Goal: Task Accomplishment & Management: Use online tool/utility

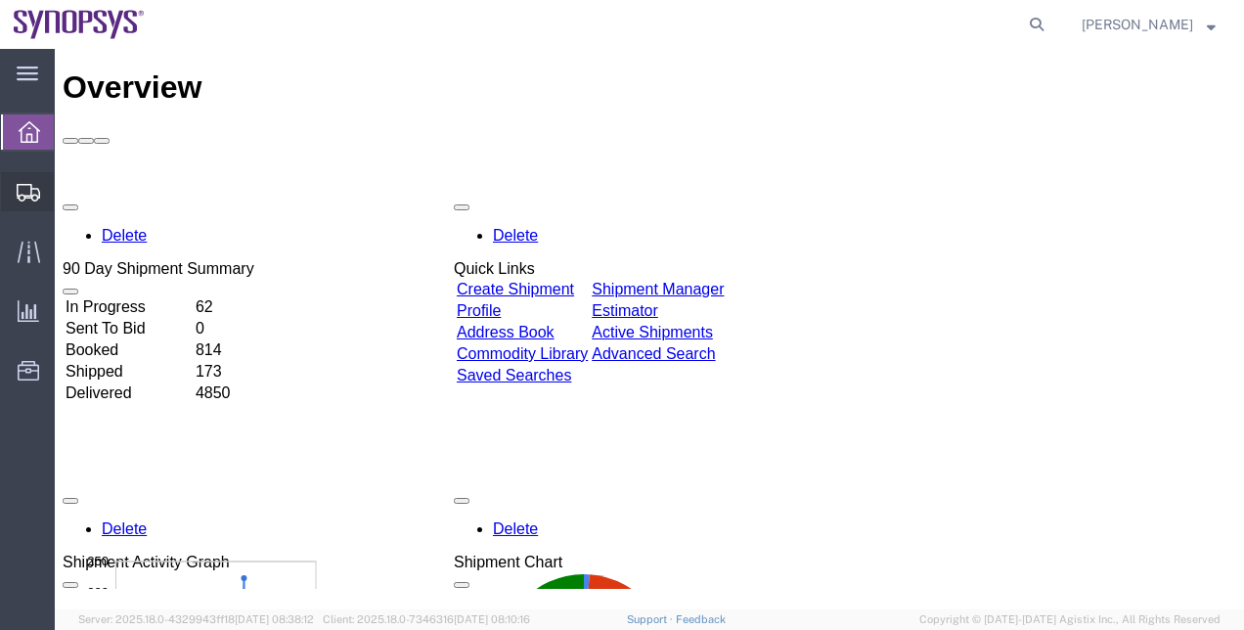
click at [0, 0] on span "Shipment Manager" at bounding box center [0, 0] width 0 height 0
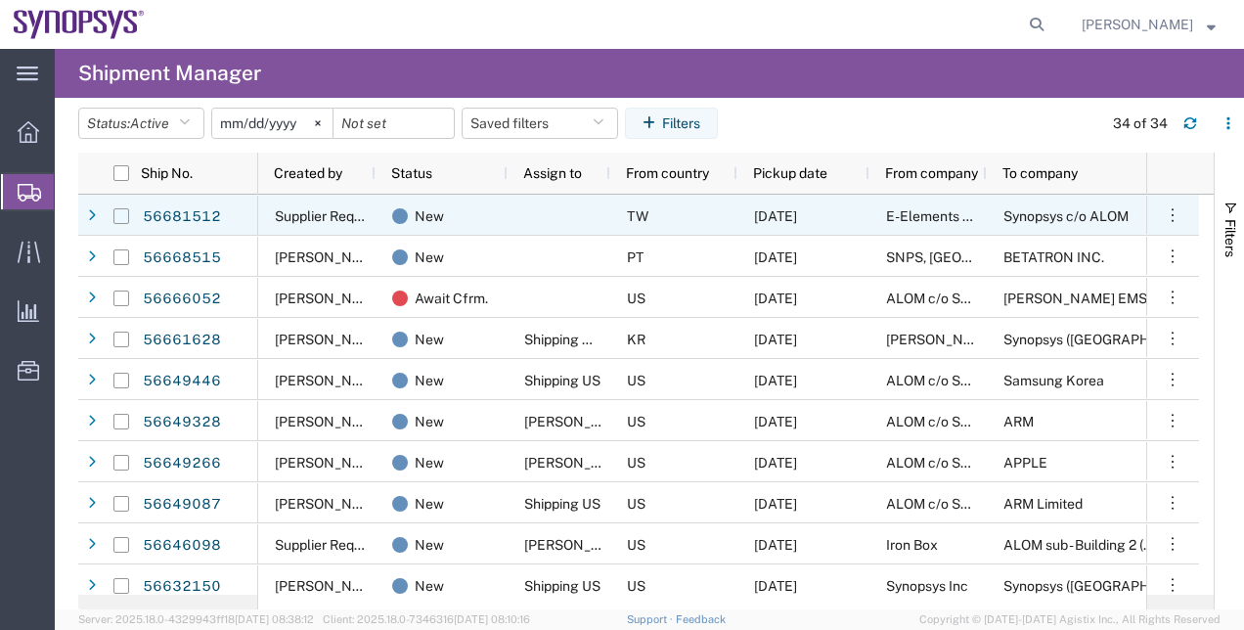
click at [121, 219] on input "Press Space to toggle row selection (unchecked)" at bounding box center [121, 216] width 16 height 16
checkbox input "true"
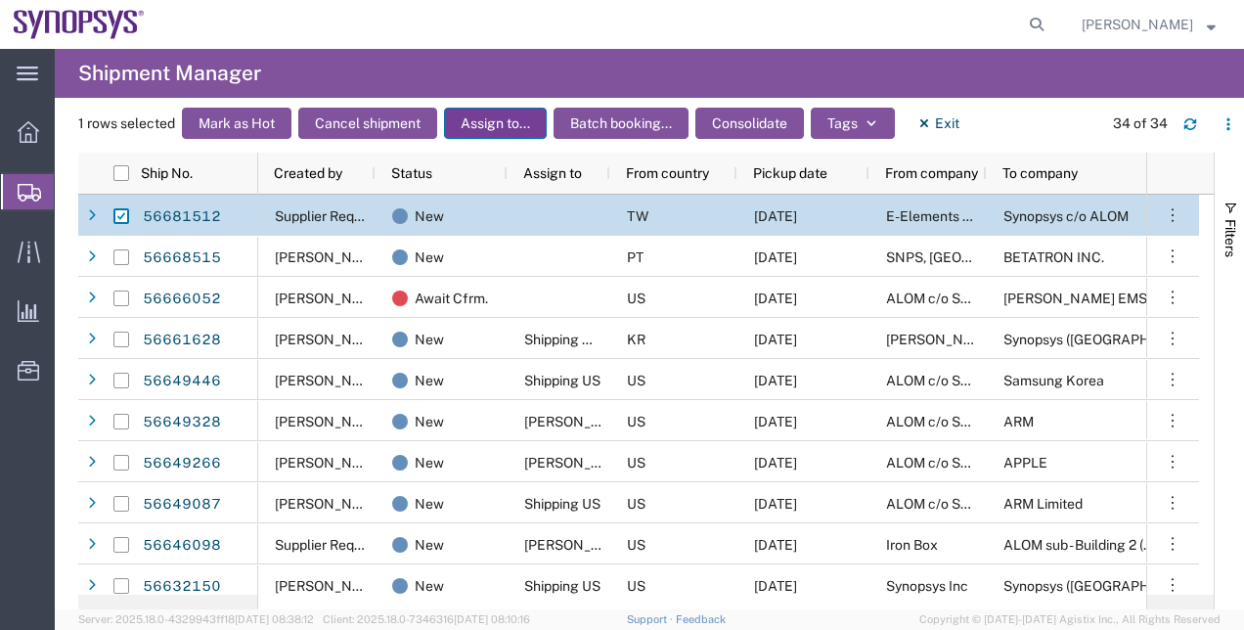
click at [491, 123] on button "Assign to..." at bounding box center [495, 123] width 103 height 31
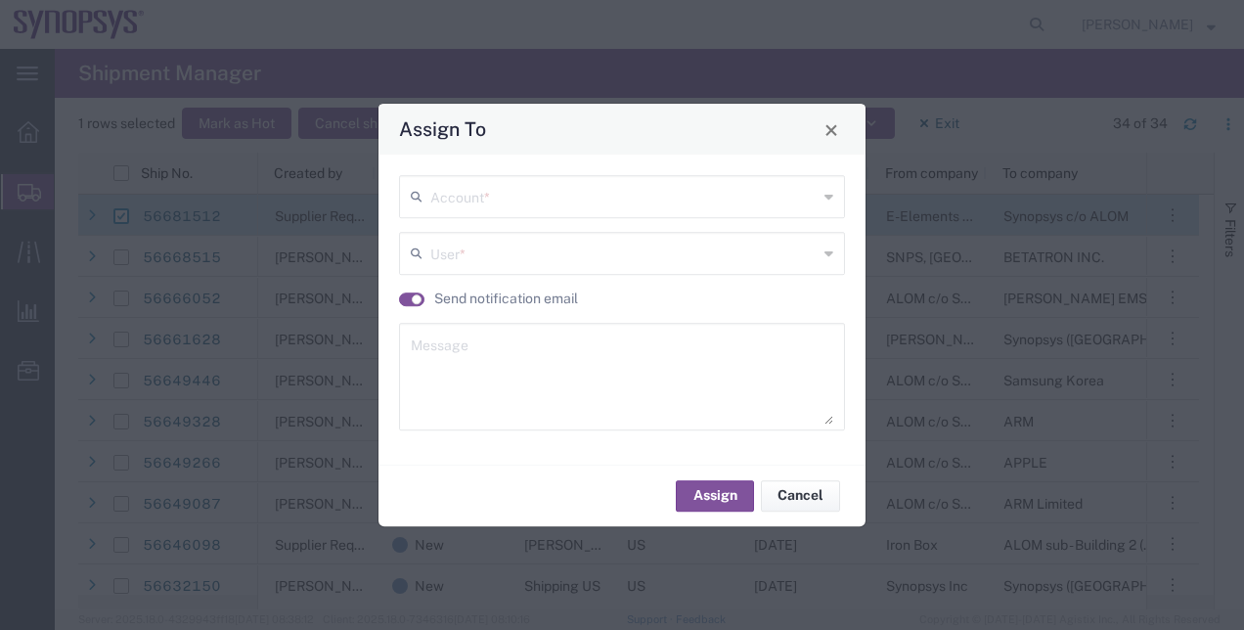
click at [485, 218] on div "Account *" at bounding box center [622, 196] width 446 height 43
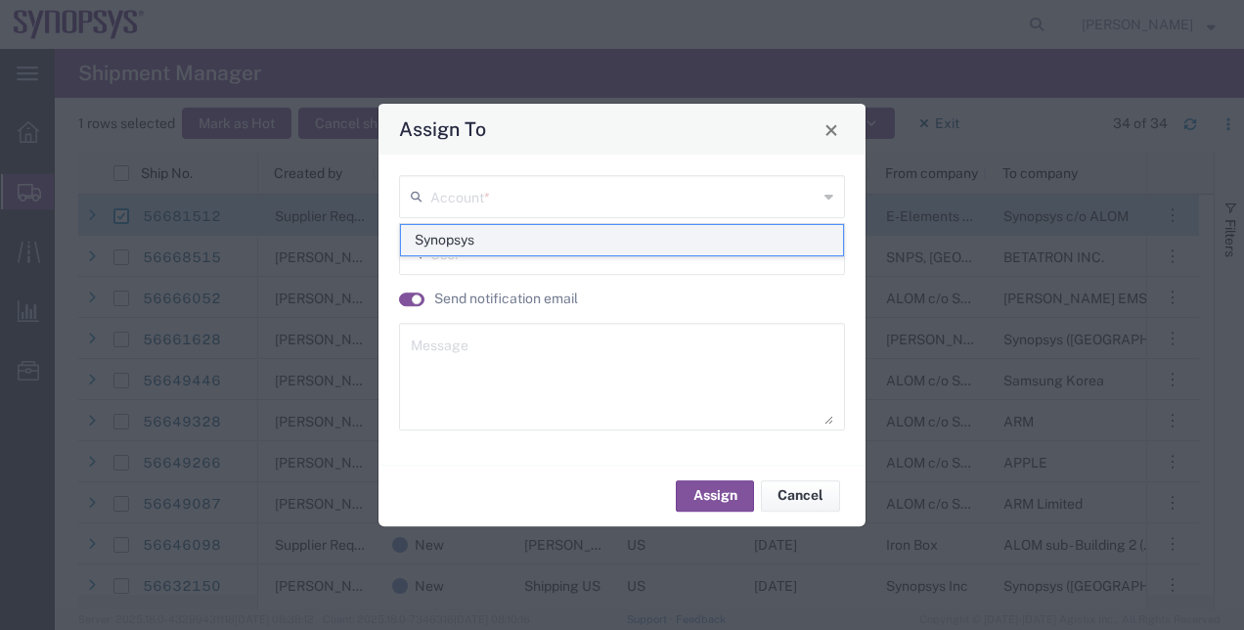
click at [473, 243] on span "Synopsys" at bounding box center [622, 240] width 443 height 30
type input "Synopsys"
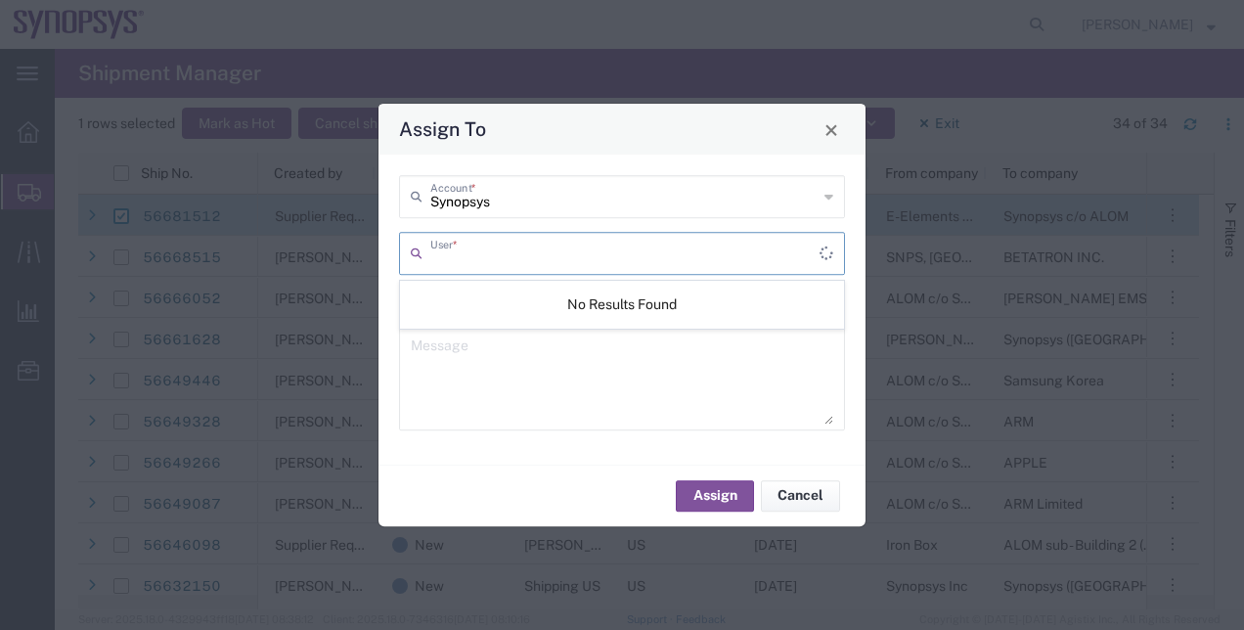
click at [473, 250] on input "text" at bounding box center [624, 252] width 389 height 34
click at [432, 370] on textarea at bounding box center [622, 376] width 422 height 96
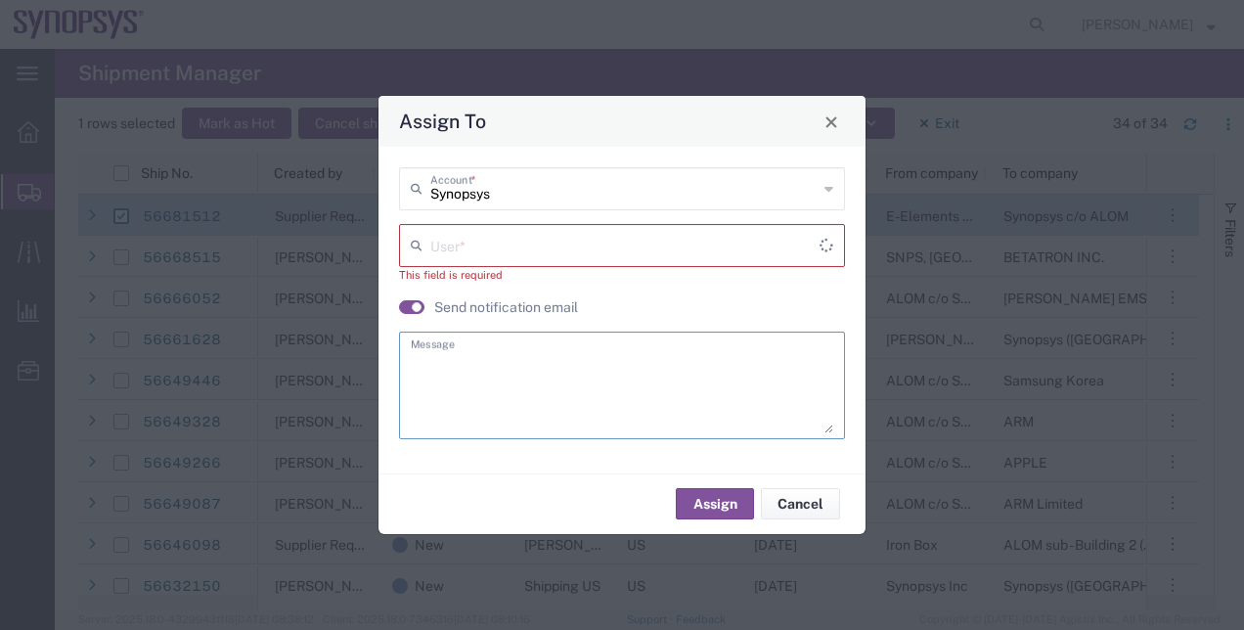
click at [413, 318] on div "Synopsys Account * User * This field is required Send notification email Message" at bounding box center [622, 309] width 466 height 285
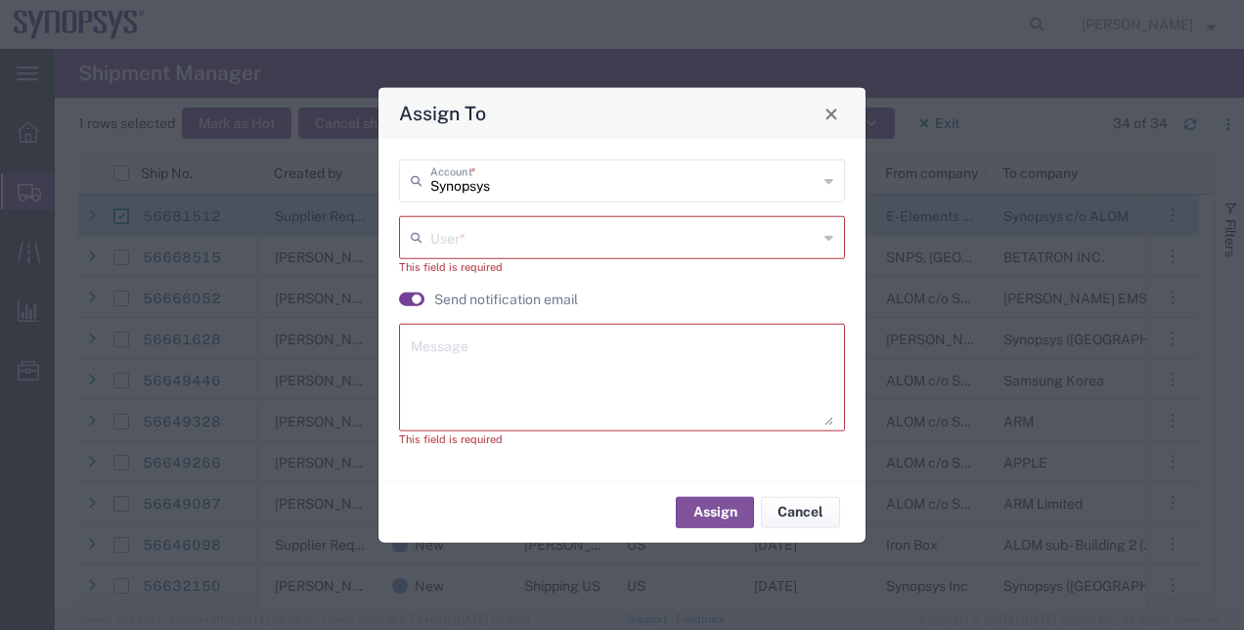
click at [412, 303] on button "button" at bounding box center [411, 299] width 25 height 14
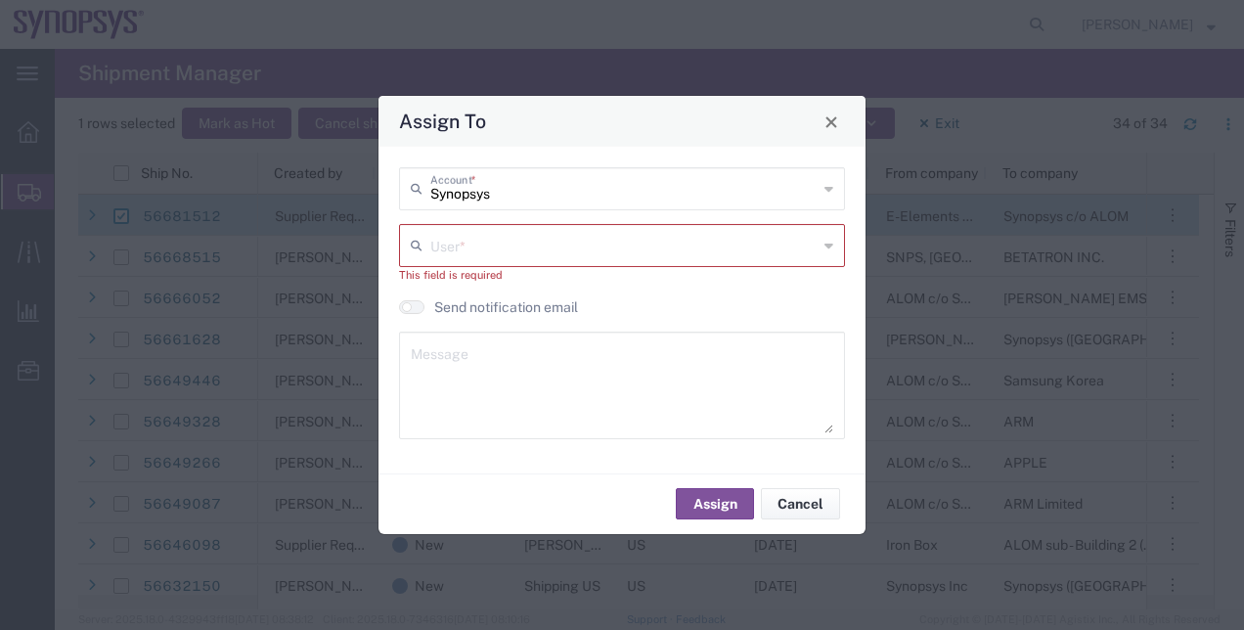
click at [454, 232] on input "text" at bounding box center [623, 244] width 387 height 34
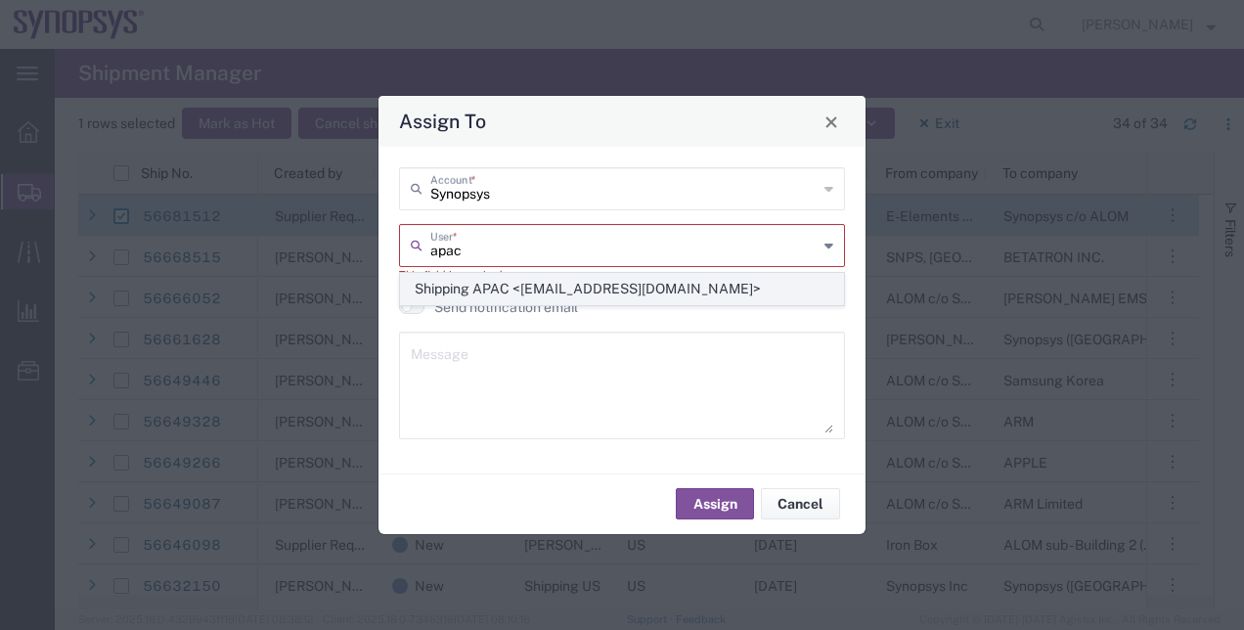
click at [544, 289] on span "Shipping APAC <[EMAIL_ADDRESS][DOMAIN_NAME]>" at bounding box center [622, 289] width 443 height 30
type input "Shipping APAC <[EMAIL_ADDRESS][DOMAIN_NAME]>"
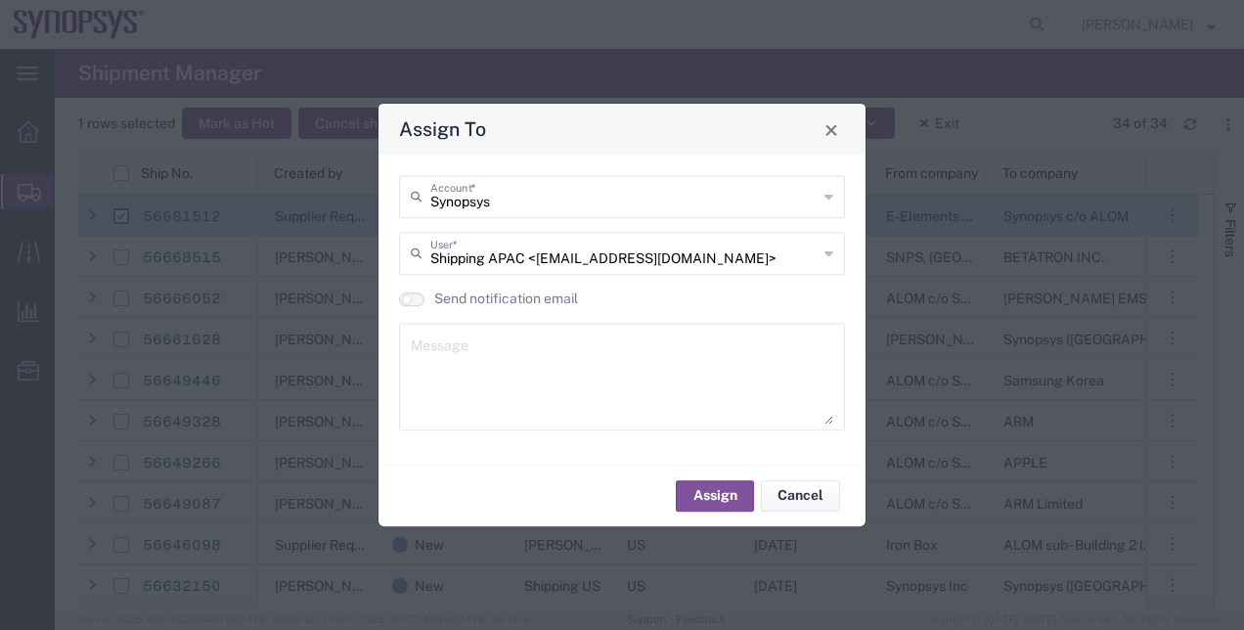
click at [416, 294] on ui-switch at bounding box center [411, 299] width 25 height 14
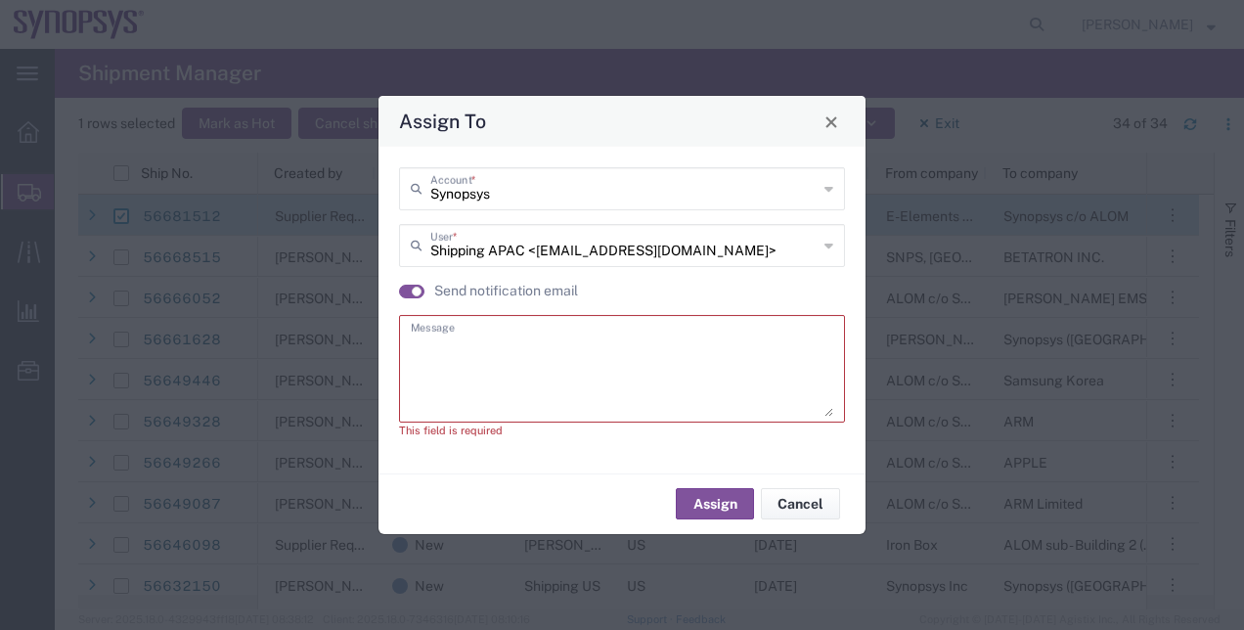
click at [435, 334] on textarea at bounding box center [622, 369] width 422 height 96
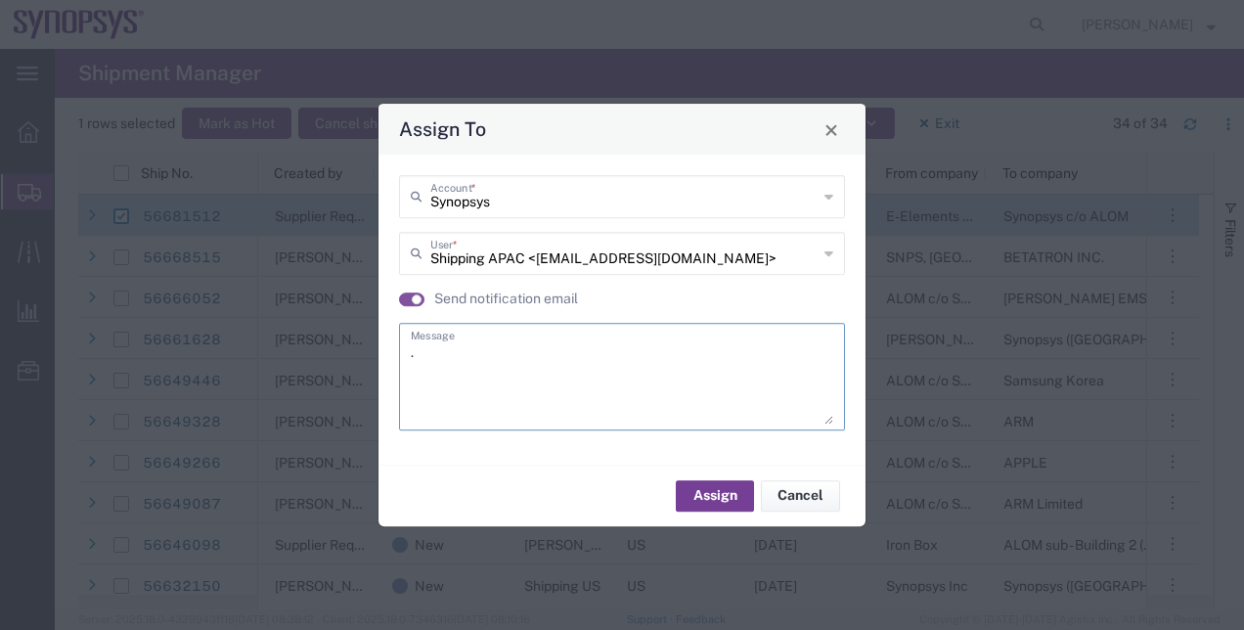
type textarea "."
click at [712, 496] on button "Assign" at bounding box center [715, 495] width 78 height 31
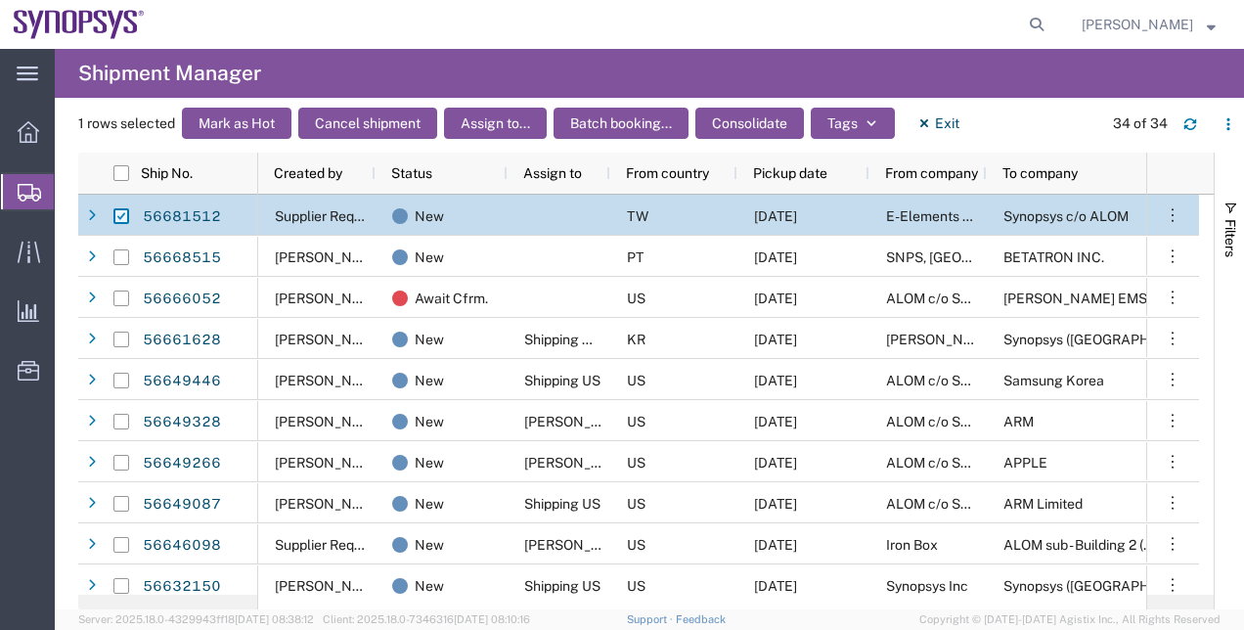
click at [120, 212] on input "Press Space to toggle row selection (checked)" at bounding box center [121, 216] width 16 height 16
checkbox input "false"
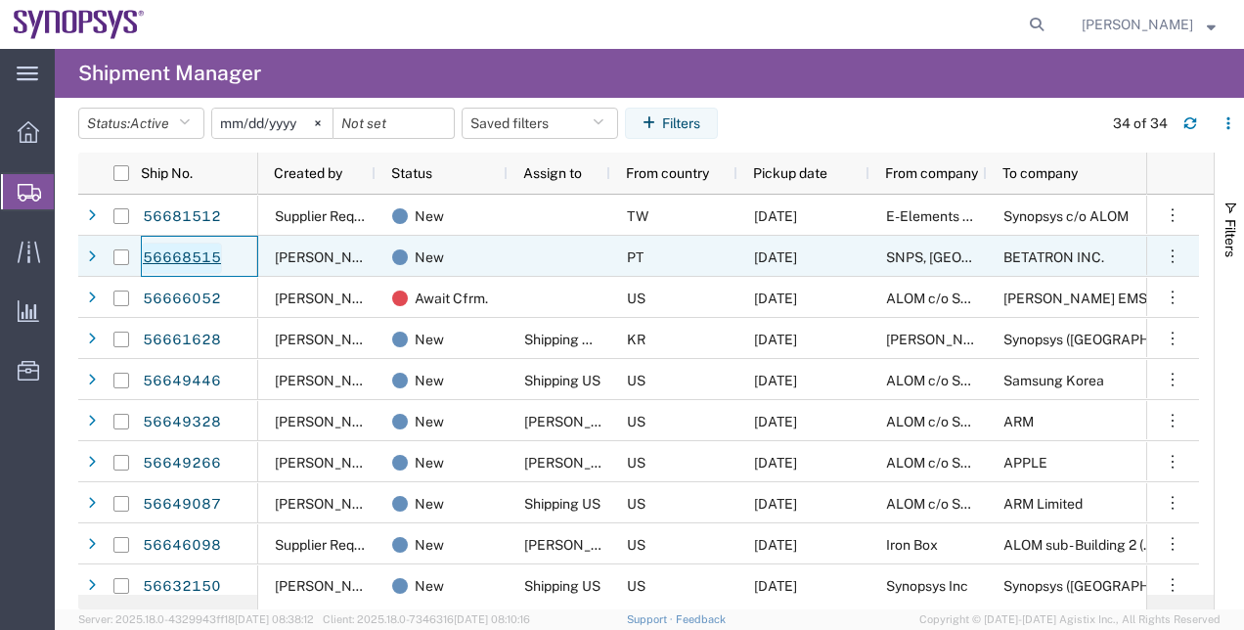
click at [155, 262] on link "56668515" at bounding box center [182, 257] width 80 height 31
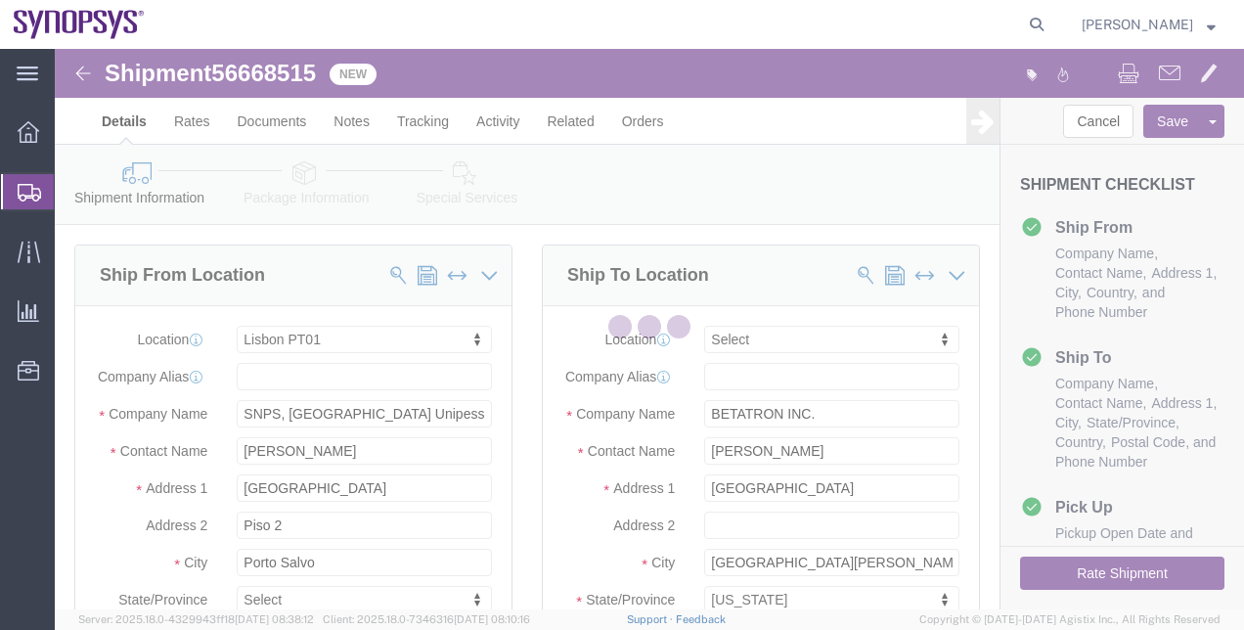
select select "63152"
select select
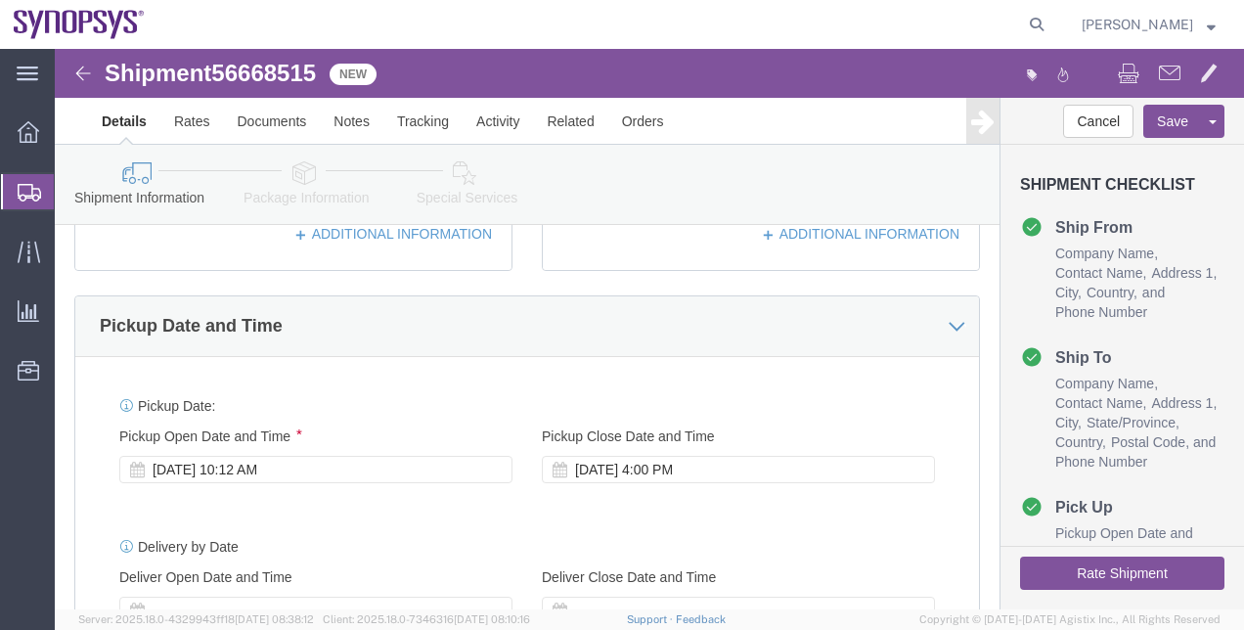
scroll to position [604, 0]
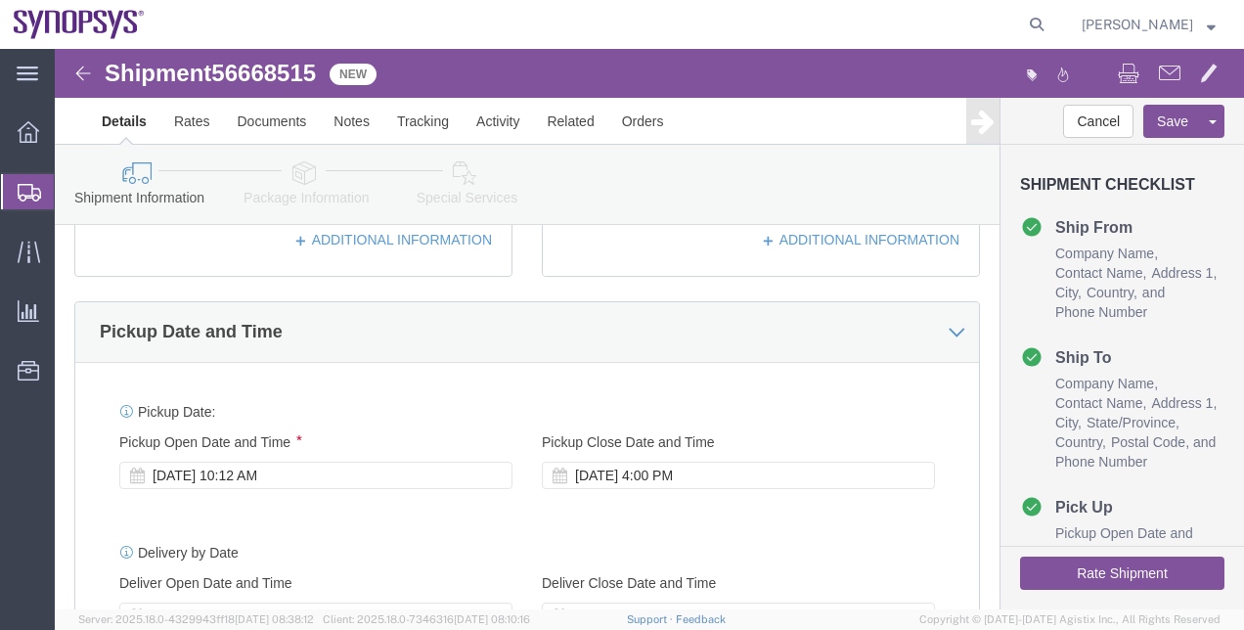
click icon
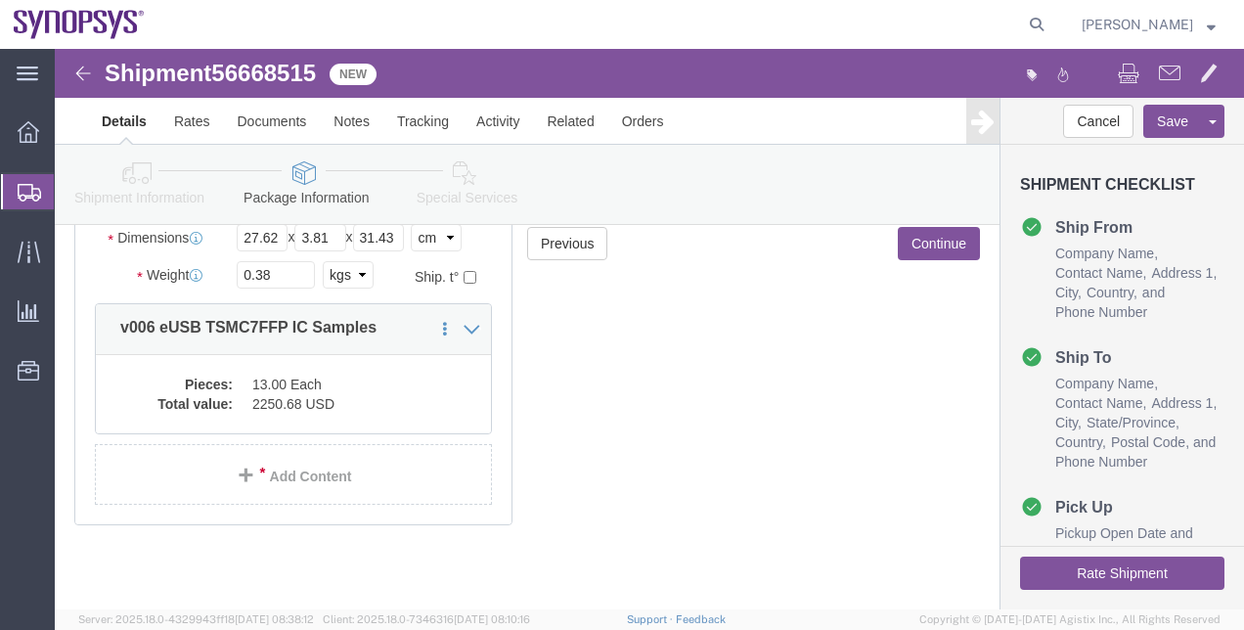
scroll to position [256, 0]
click div "Pieces: 13.00 Each Total value: 2250.68 USD"
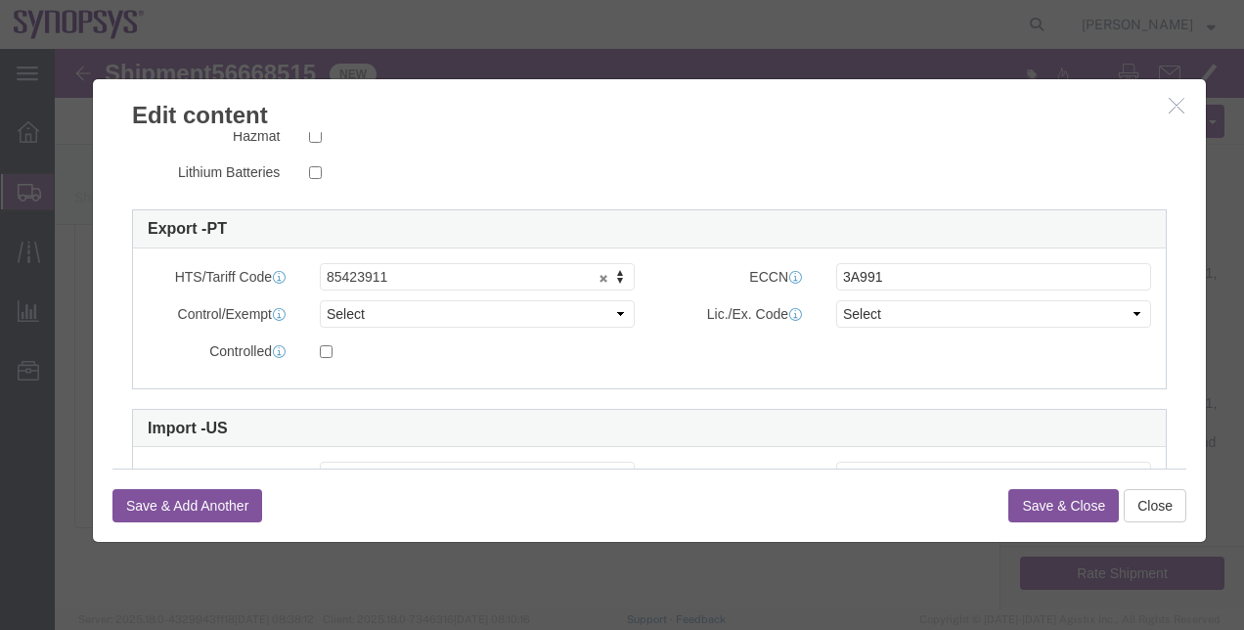
scroll to position [458, 0]
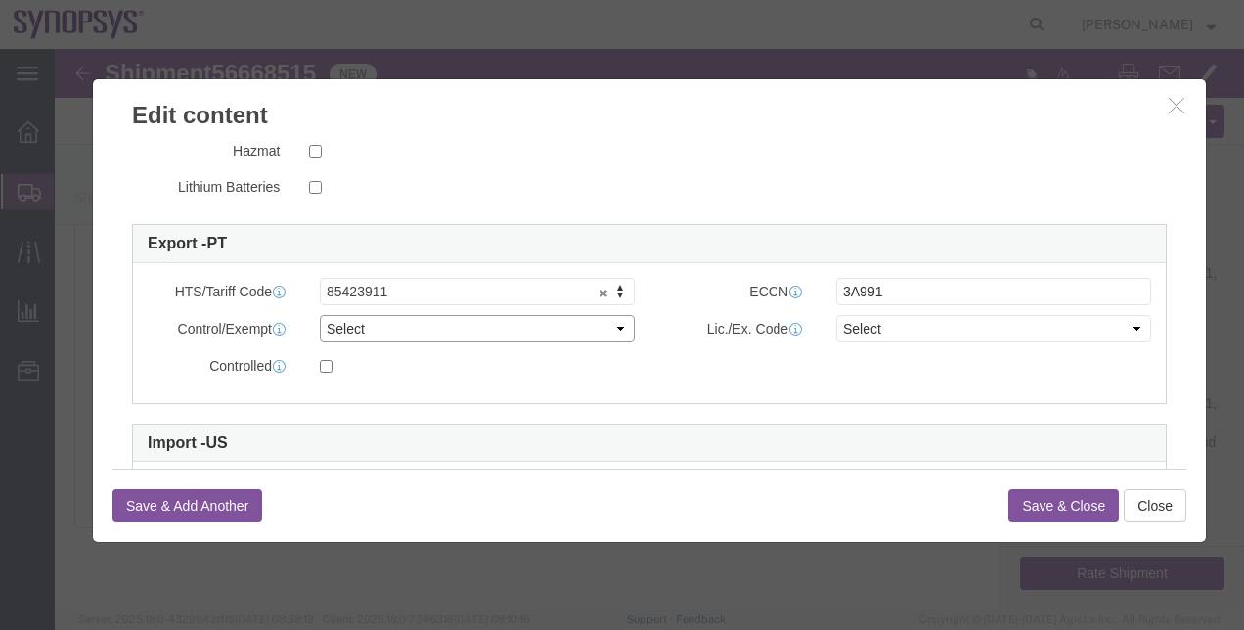
click select "Select ATF BIS DEA EPA FDA FTR ITAR OFAC Other (OPA)"
select select "BIS"
click select "Select ATF BIS DEA EPA FDA FTR ITAR OFAC Other (OPA)"
click select "Select AGR-Agricultural APP-Computers APR-Additional Permissive Exports AVS-Air…"
select select "NLR"
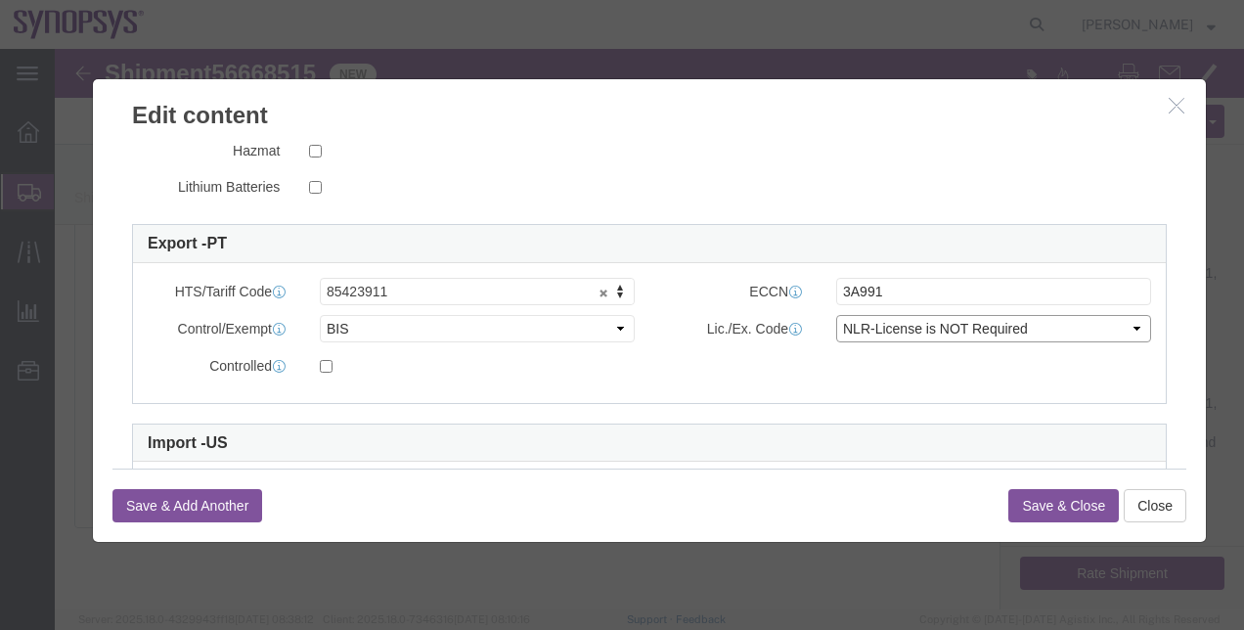
click select "Select AGR-Agricultural APP-Computers APR-Additional Permissive Exports AVS-Air…"
click button "Save & Close"
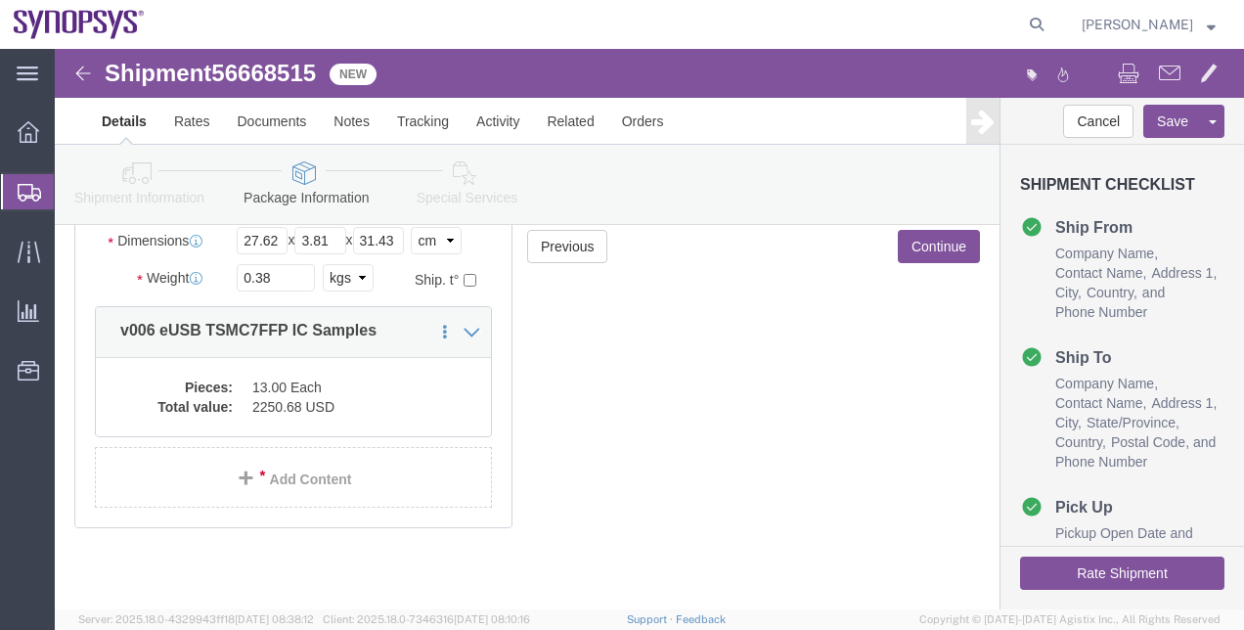
click ul "Company Name Contact Name Address 1 City State/Province Country Postal Code and…"
click link "Special Services"
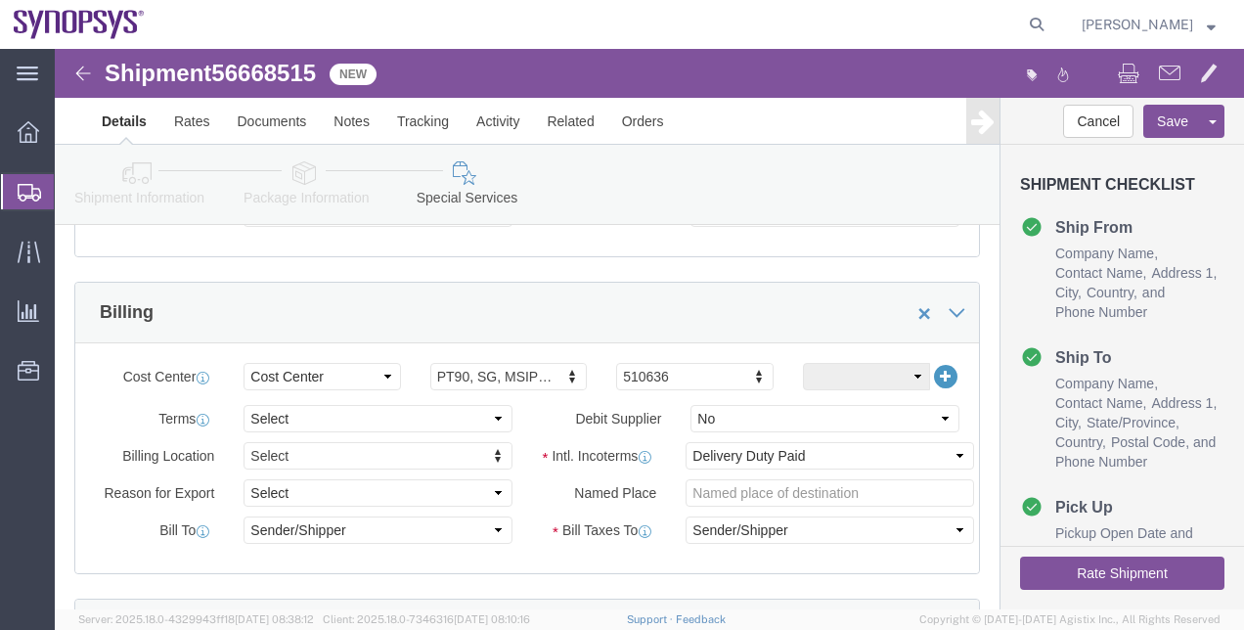
scroll to position [847, 0]
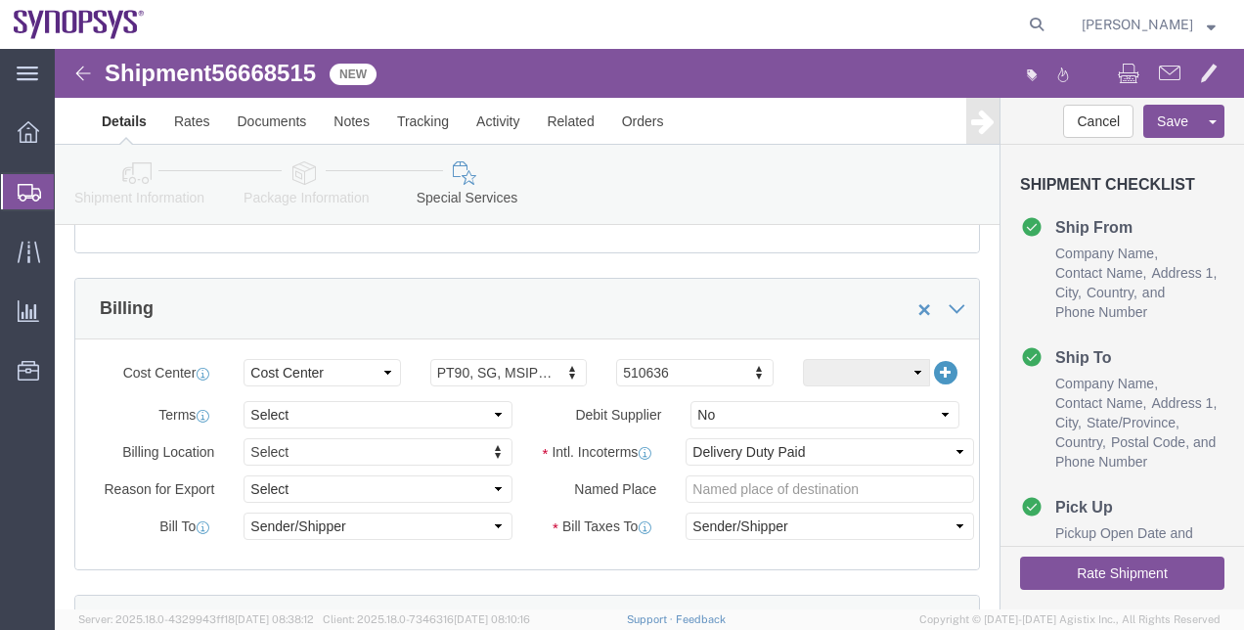
click link "Shipment Information"
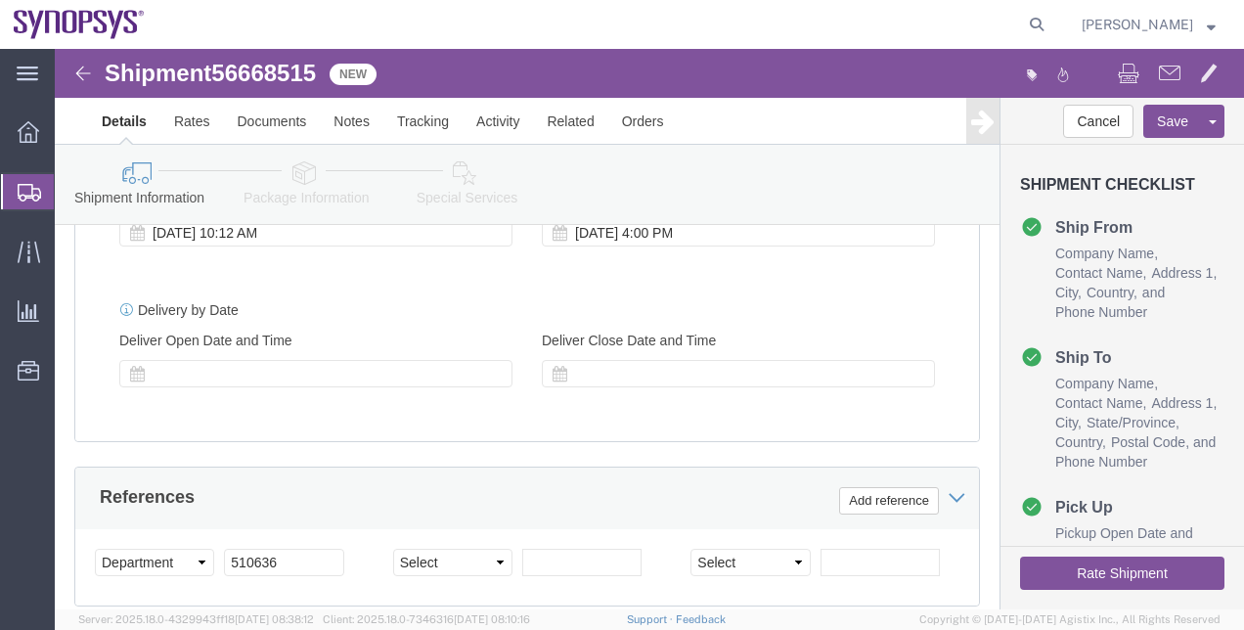
click link "Package Information"
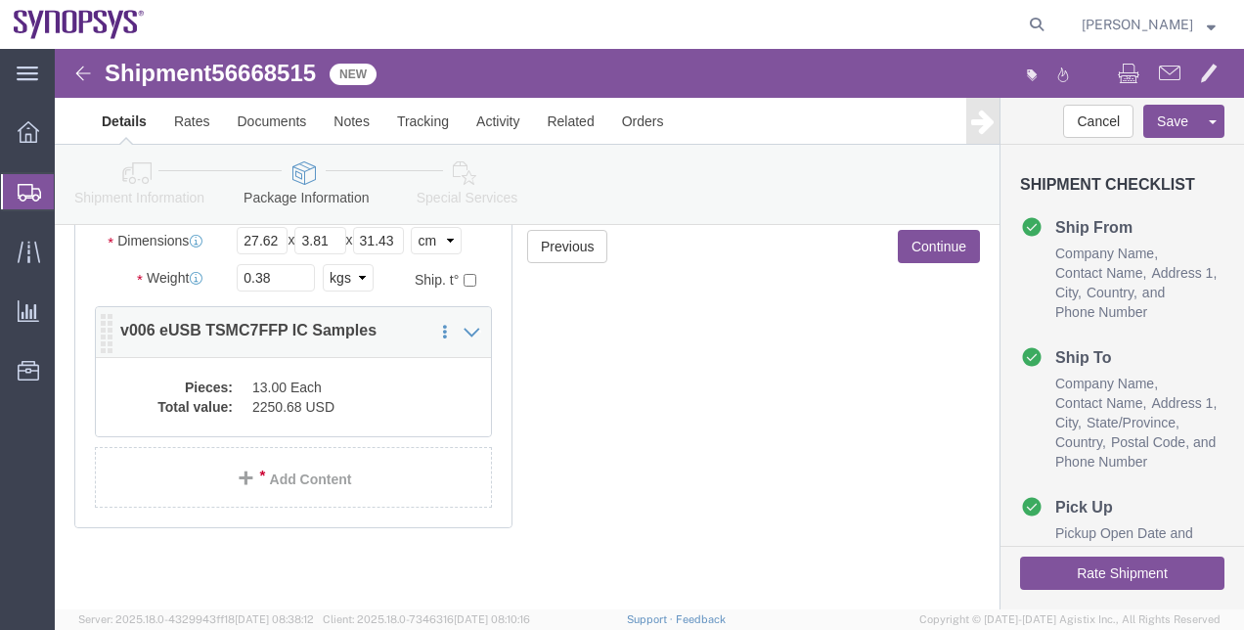
click dd "2250.68 USD"
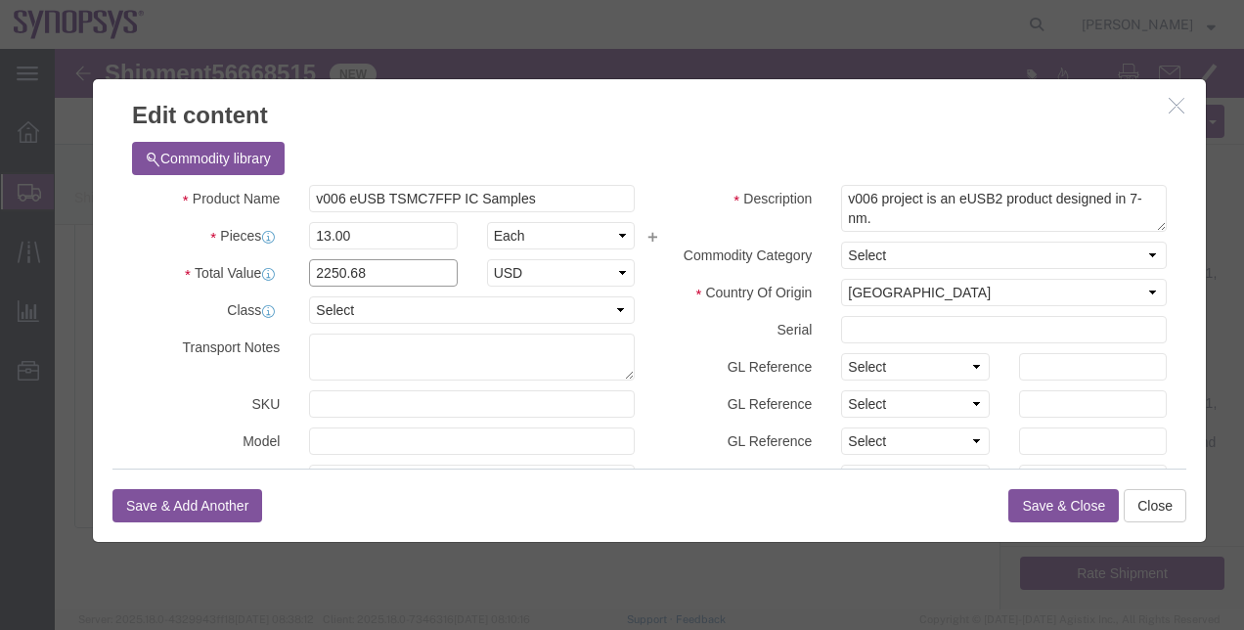
click input "2250.68"
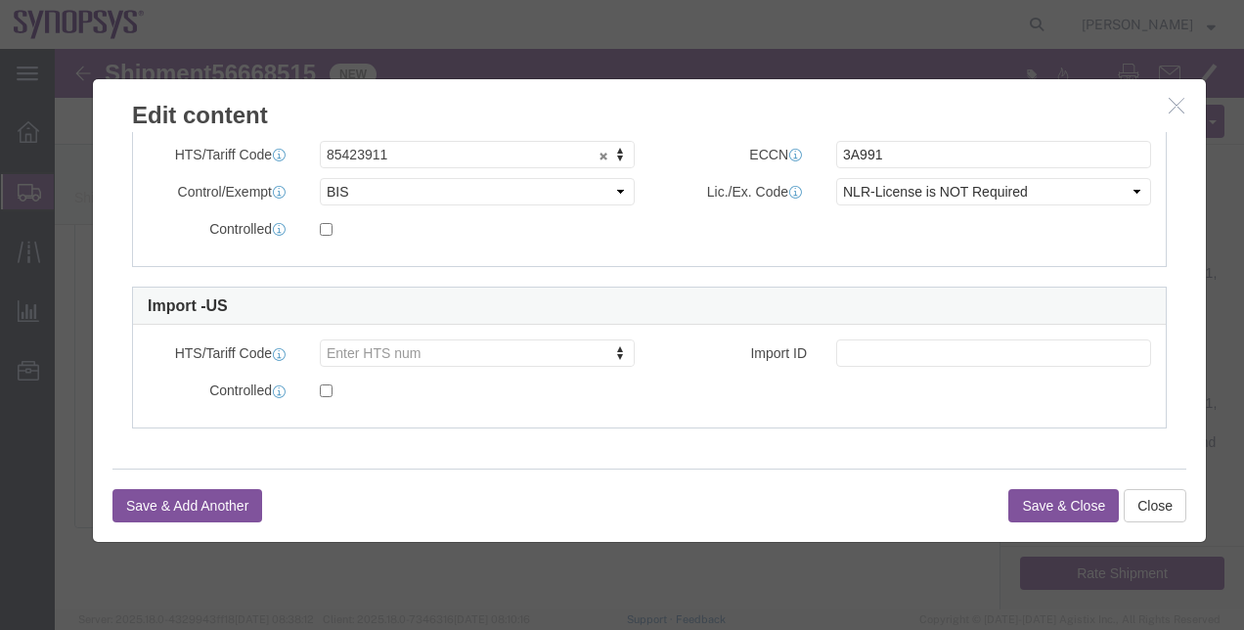
scroll to position [360, 0]
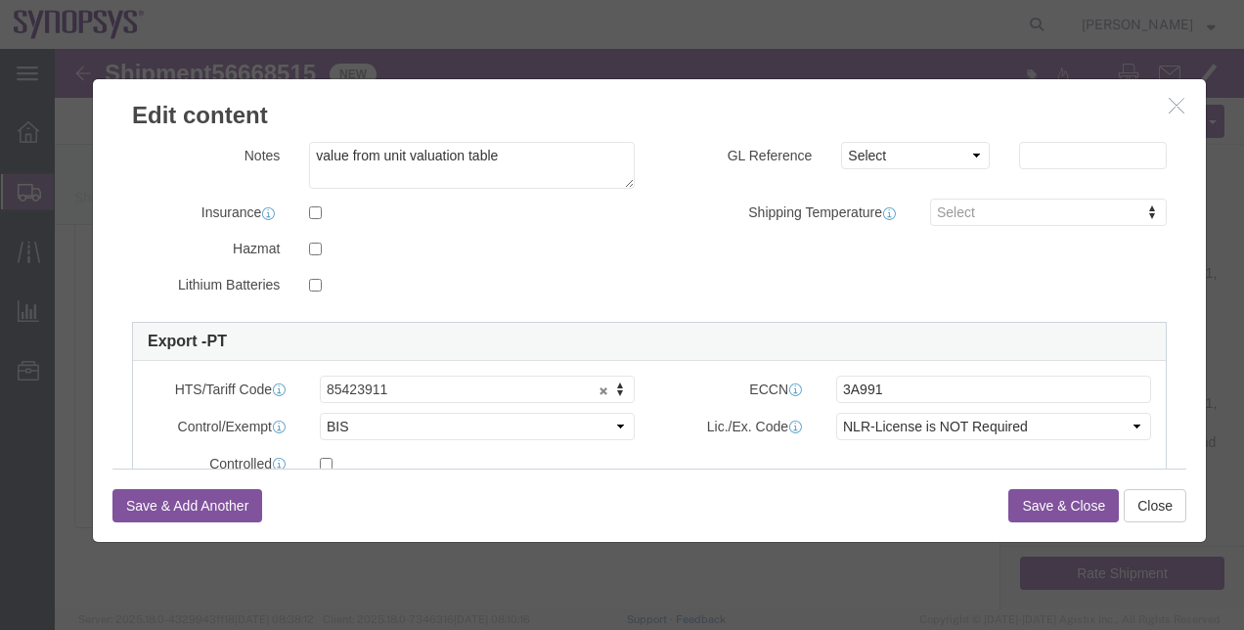
type input "2250.69"
click button "Save & Close"
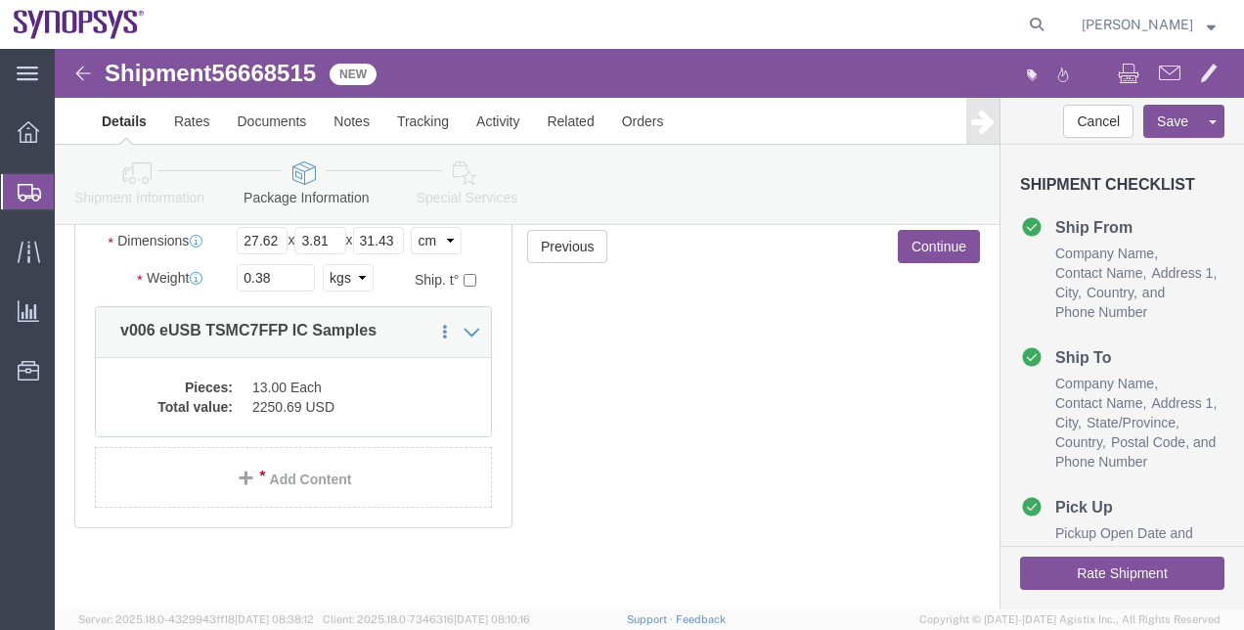
click icon
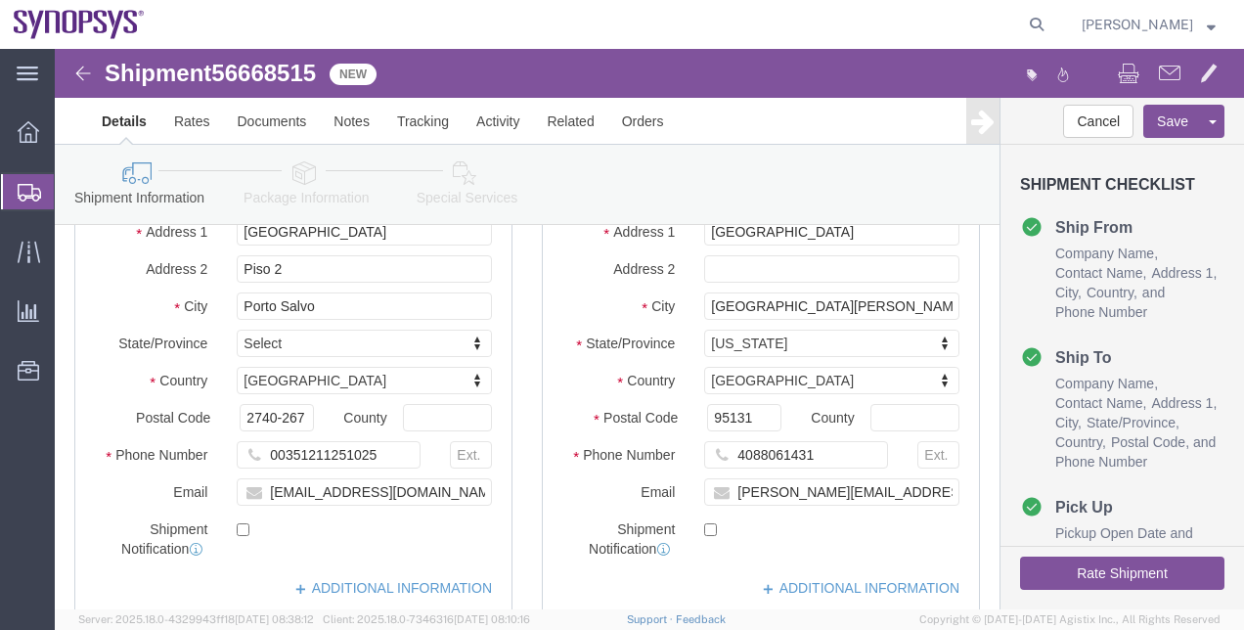
scroll to position [1288, 0]
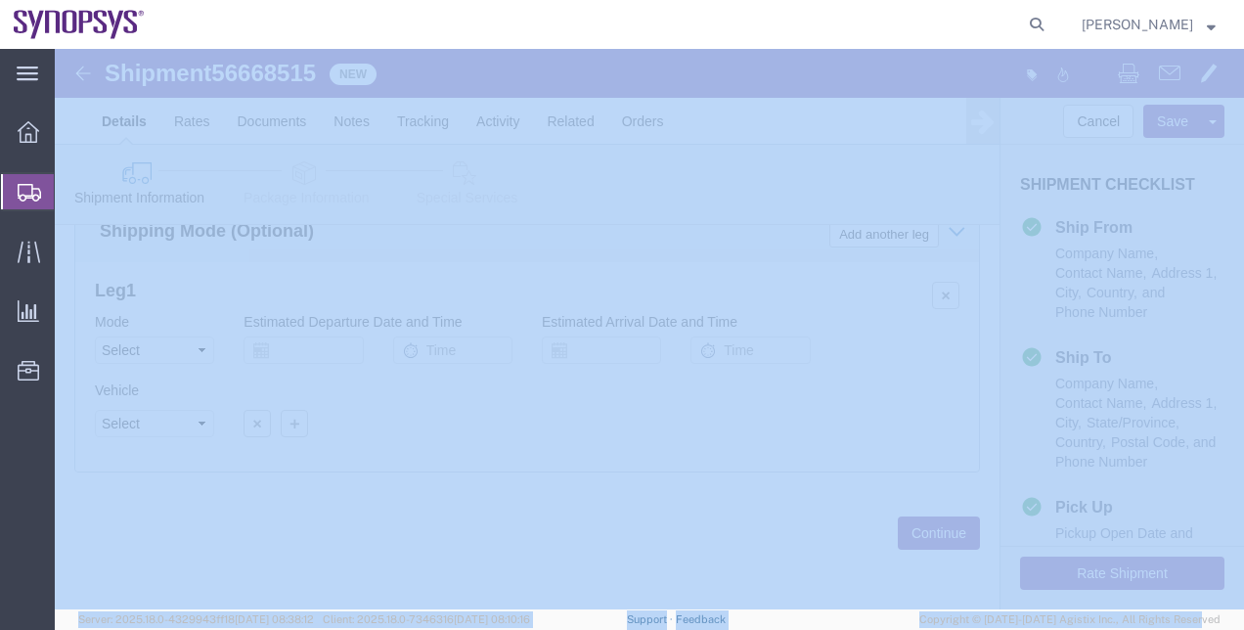
drag, startPoint x: 1243, startPoint y: 609, endPoint x: 1180, endPoint y: 458, distance: 163.9
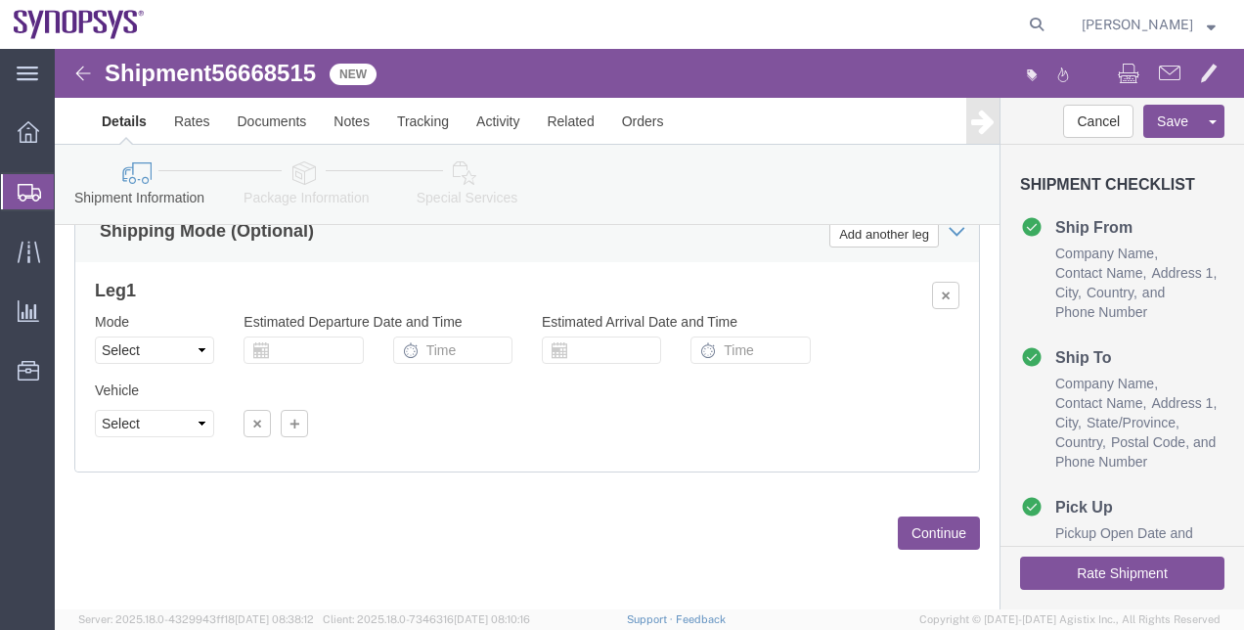
click div "Vehicle Select Size Select Container Number Owner Select Shipper Vessel"
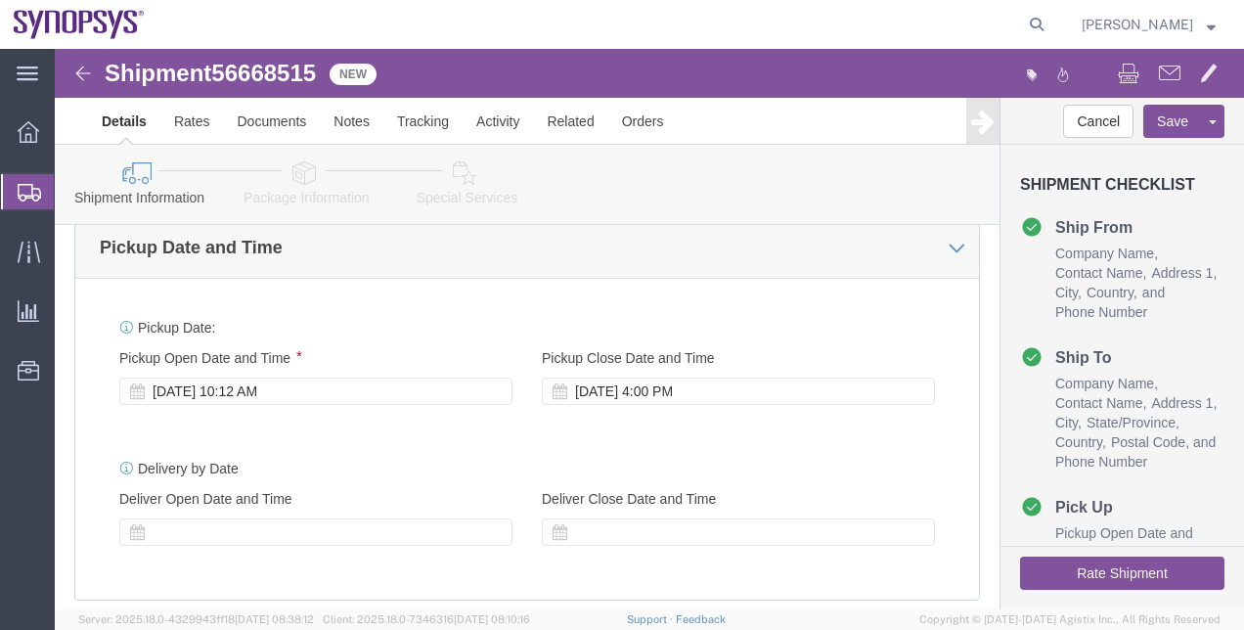
scroll to position [694, 0]
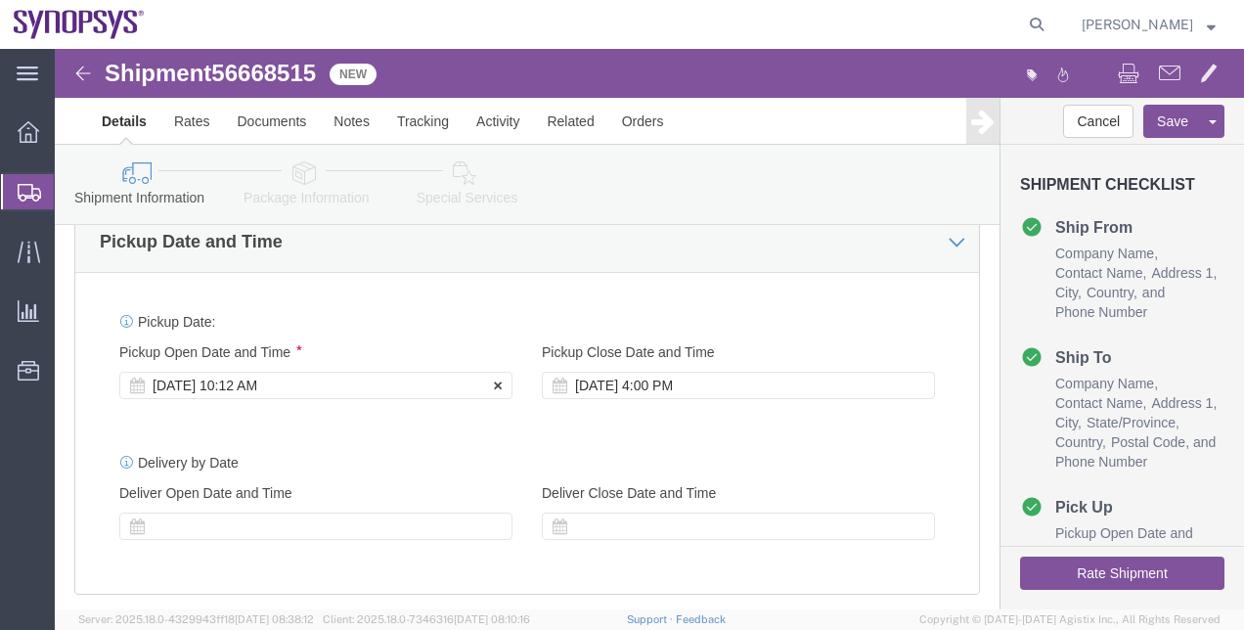
click div "[DATE] 10:12 AM"
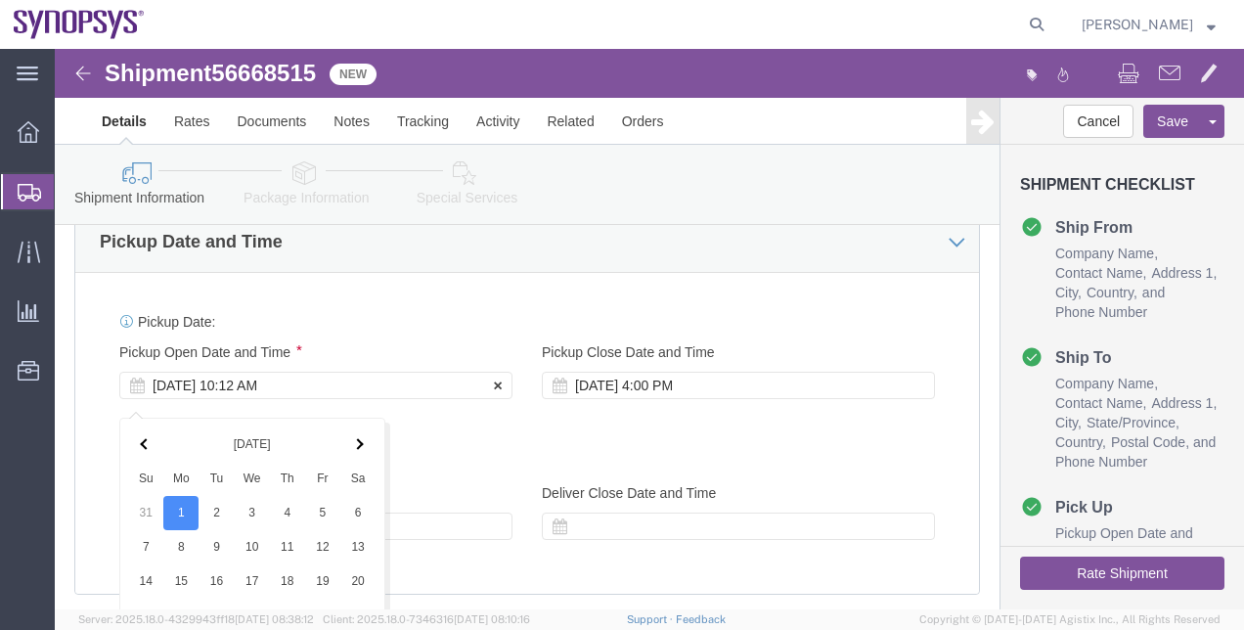
scroll to position [1116, 0]
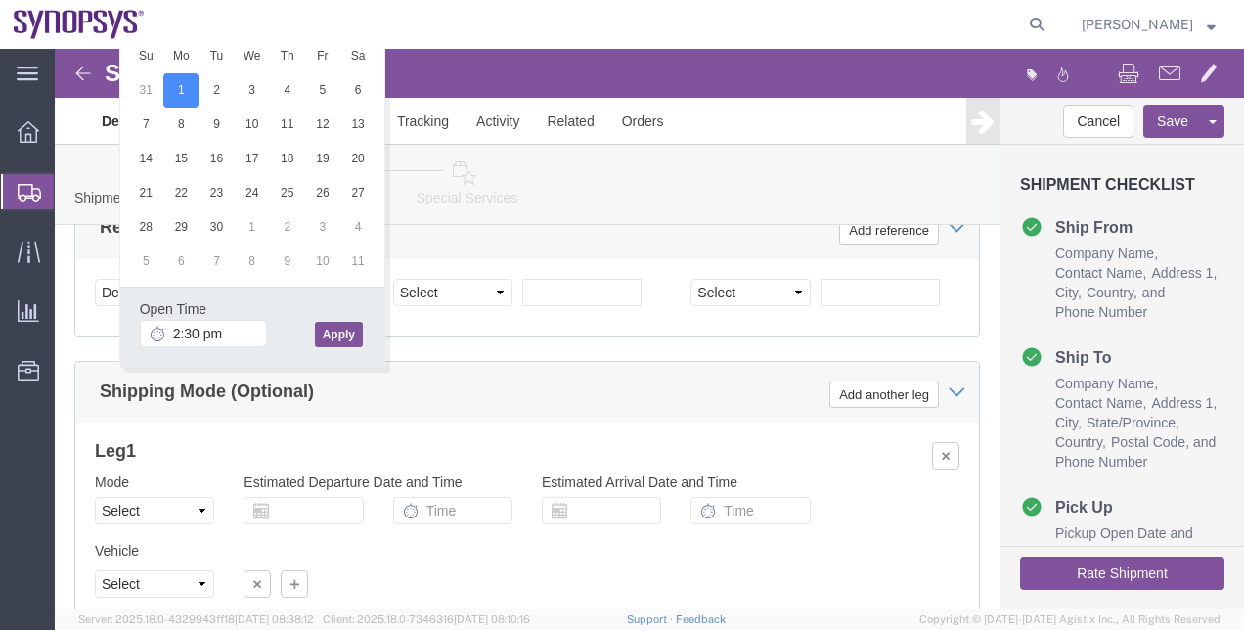
type input "2:30 PM"
click button "Apply"
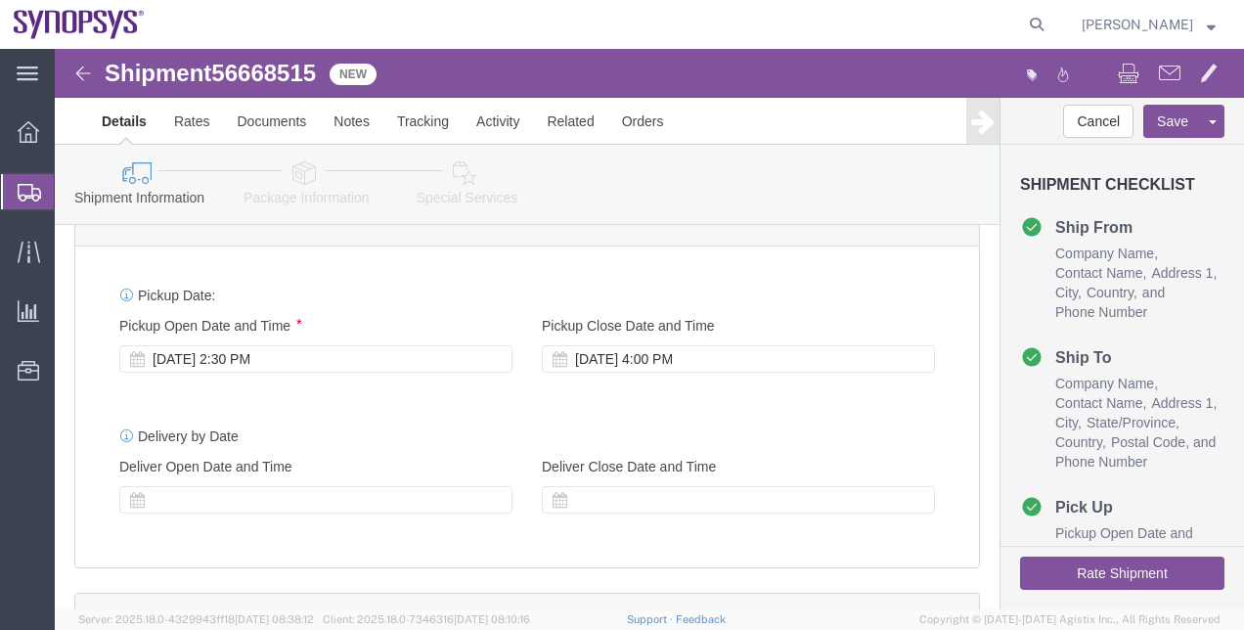
scroll to position [718, 0]
click div "[DATE] 4:00 PM"
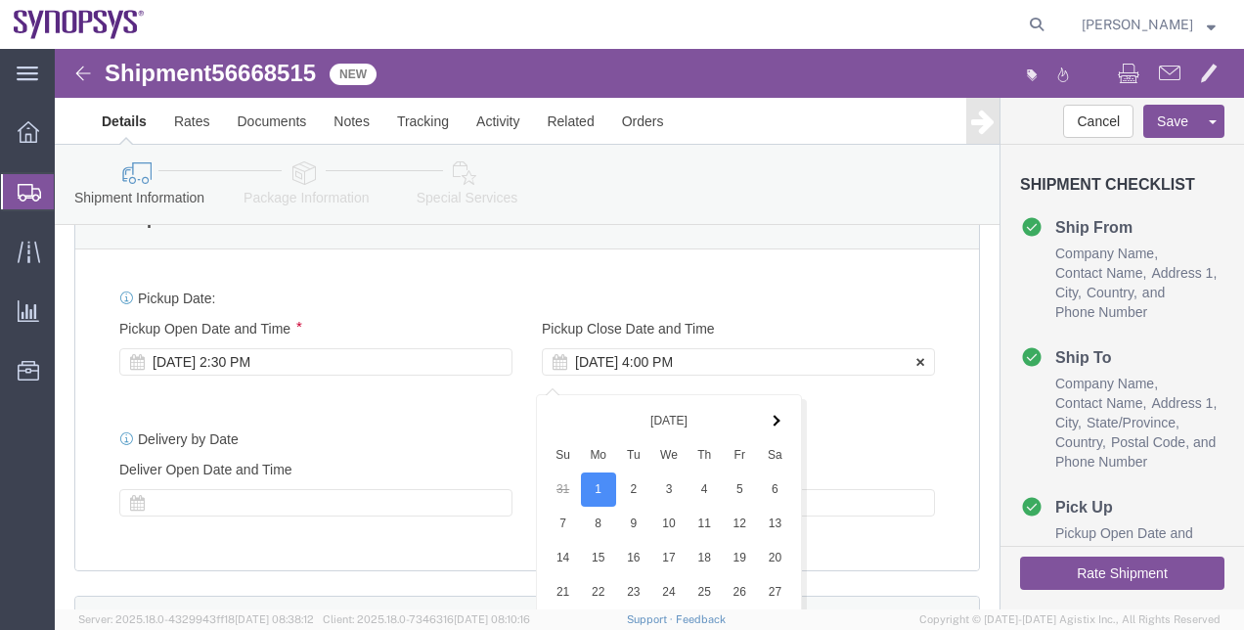
scroll to position [1116, 0]
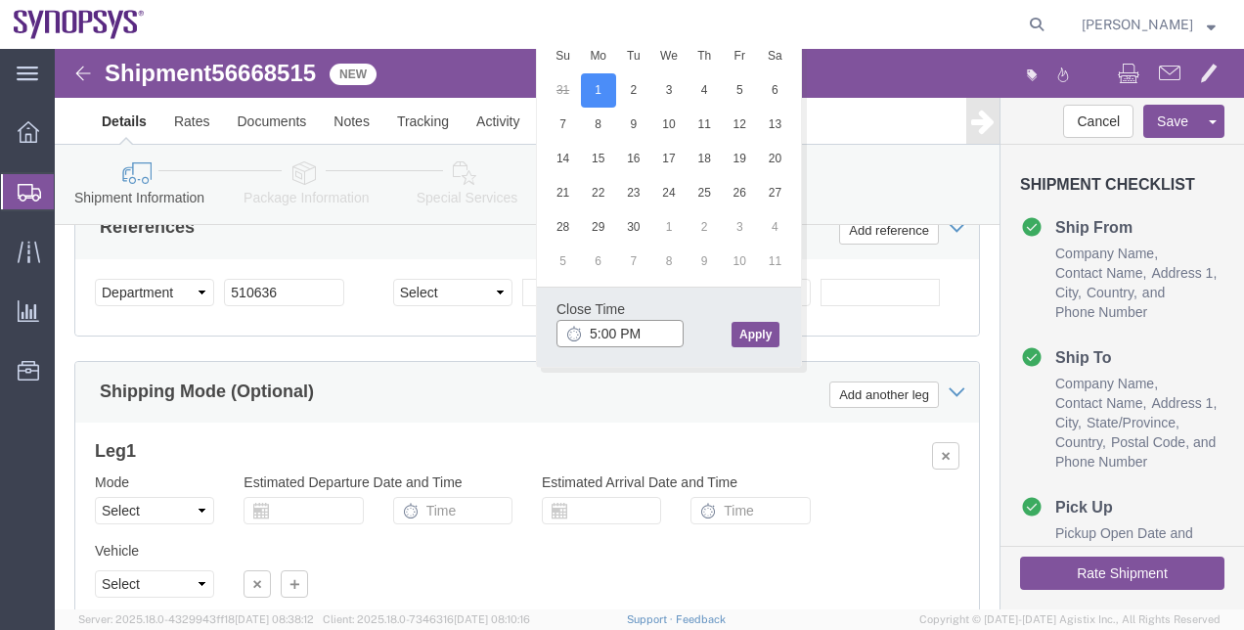
type input "5:00 PM"
click button "Apply"
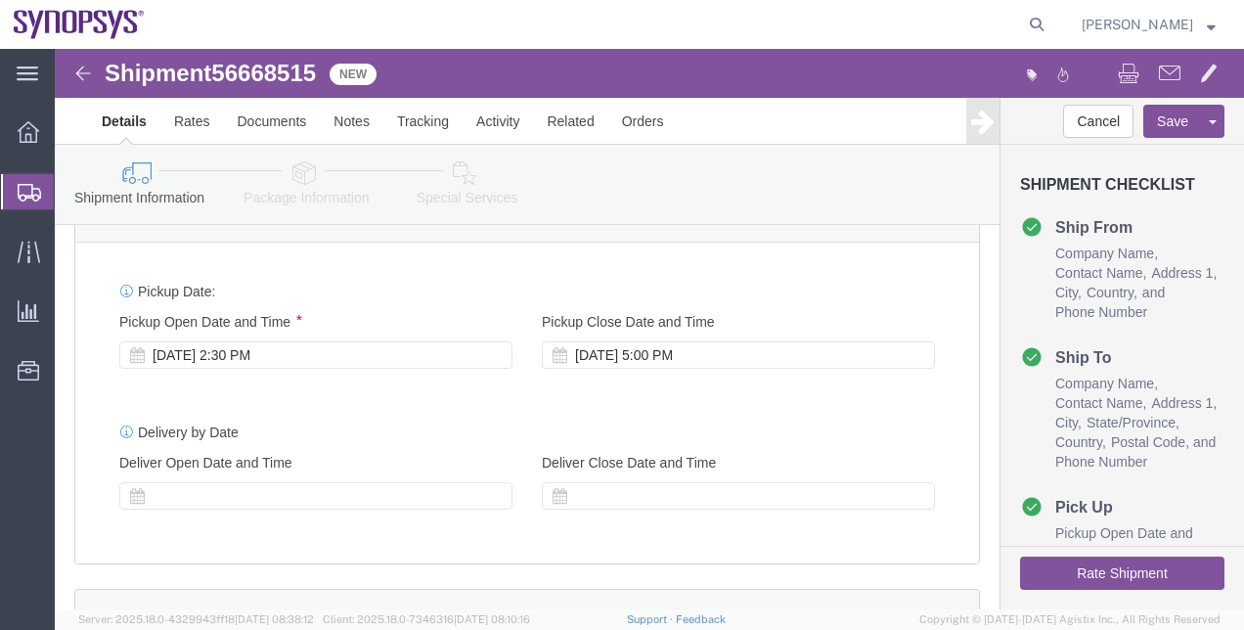
scroll to position [718, 0]
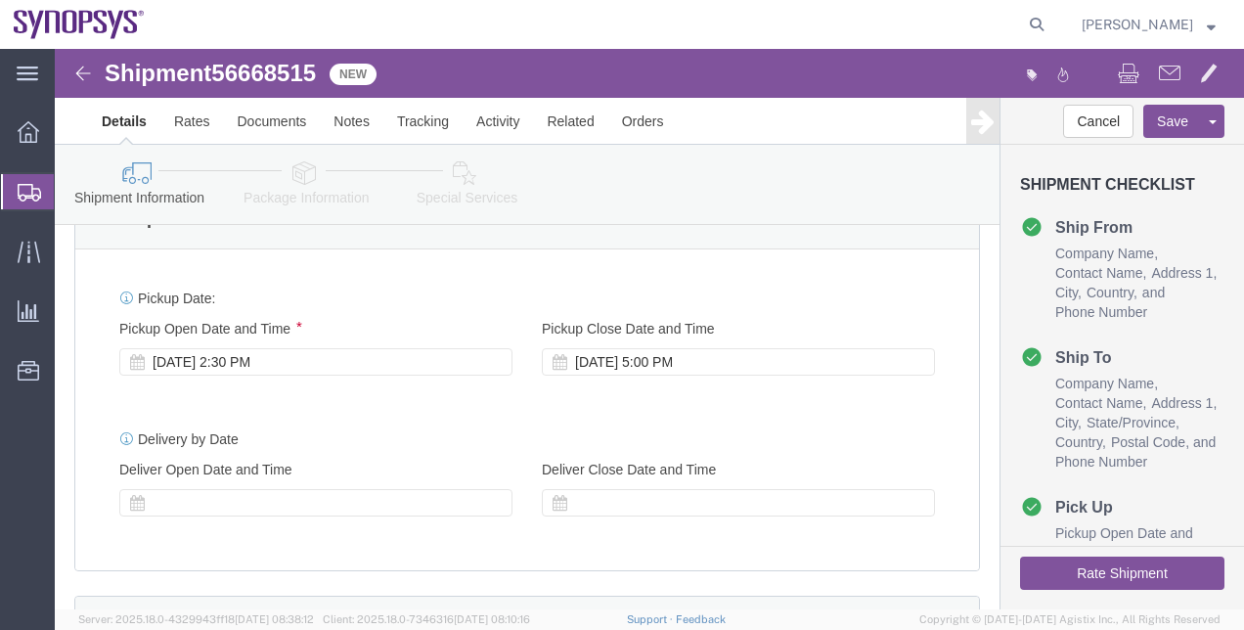
click button "Rate Shipment"
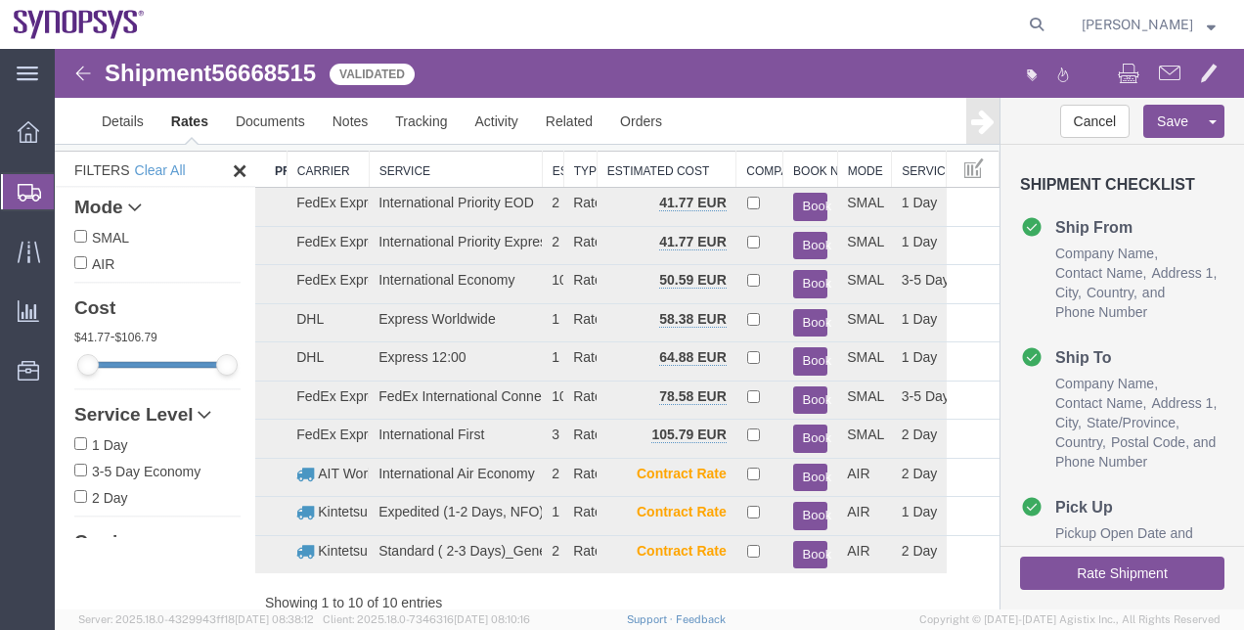
scroll to position [0, 0]
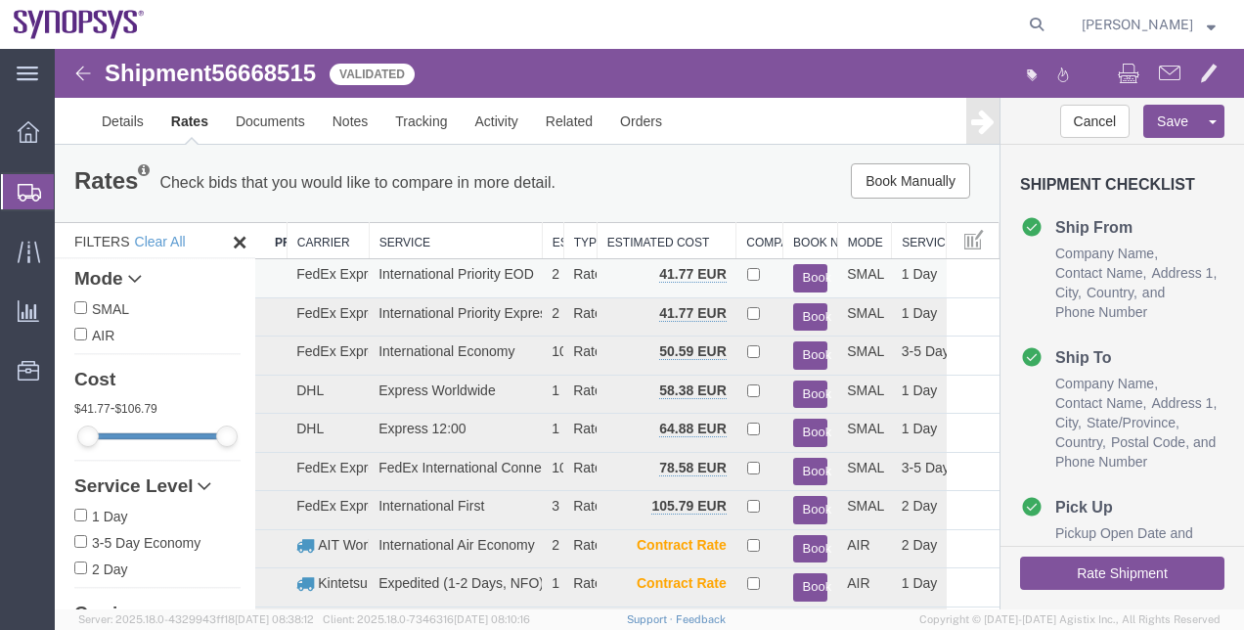
click at [798, 276] on button "Book" at bounding box center [810, 278] width 35 height 28
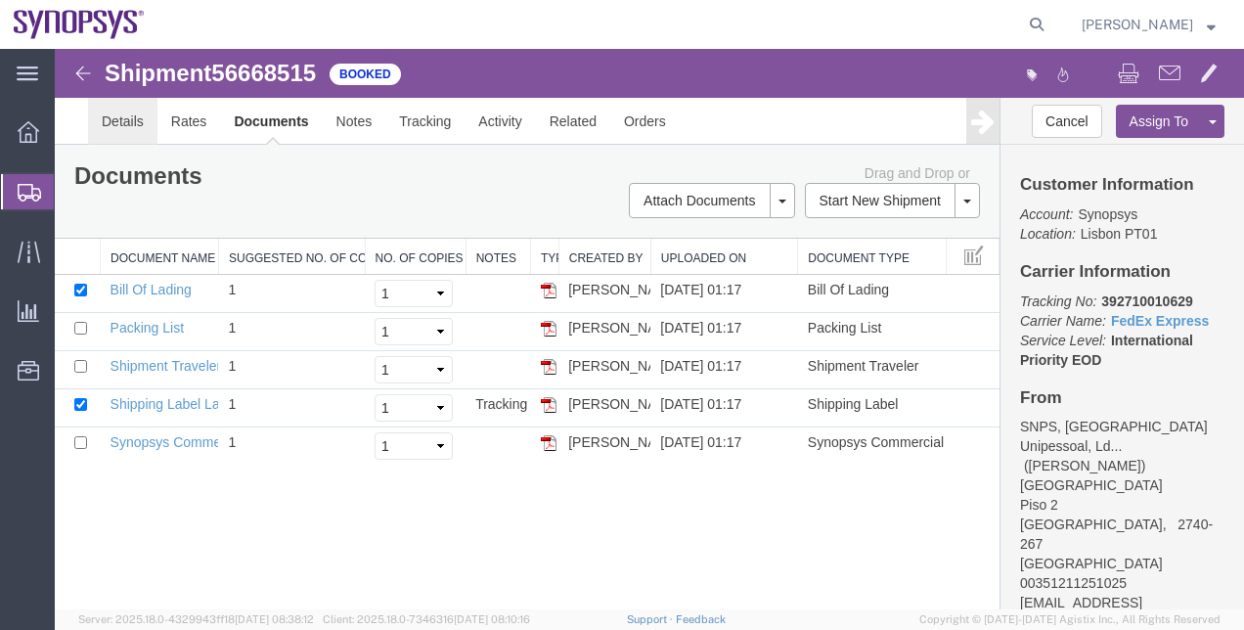
click at [145, 113] on link "Details" at bounding box center [122, 121] width 69 height 47
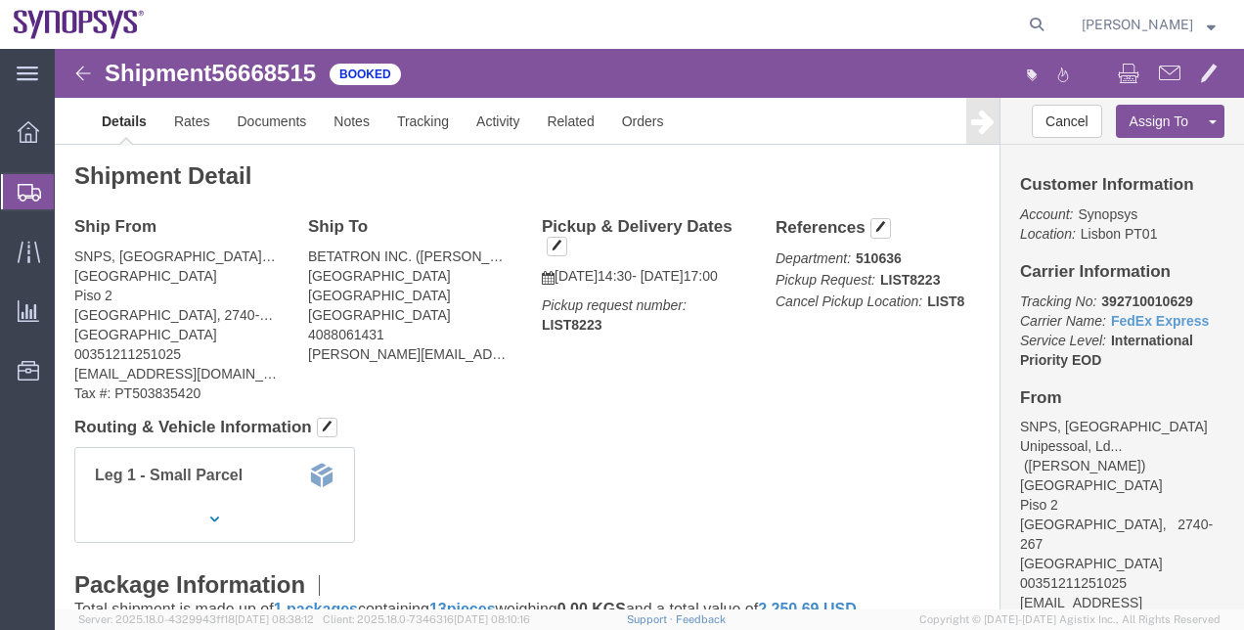
click at [0, 0] on span "Shipment Manager" at bounding box center [0, 0] width 0 height 0
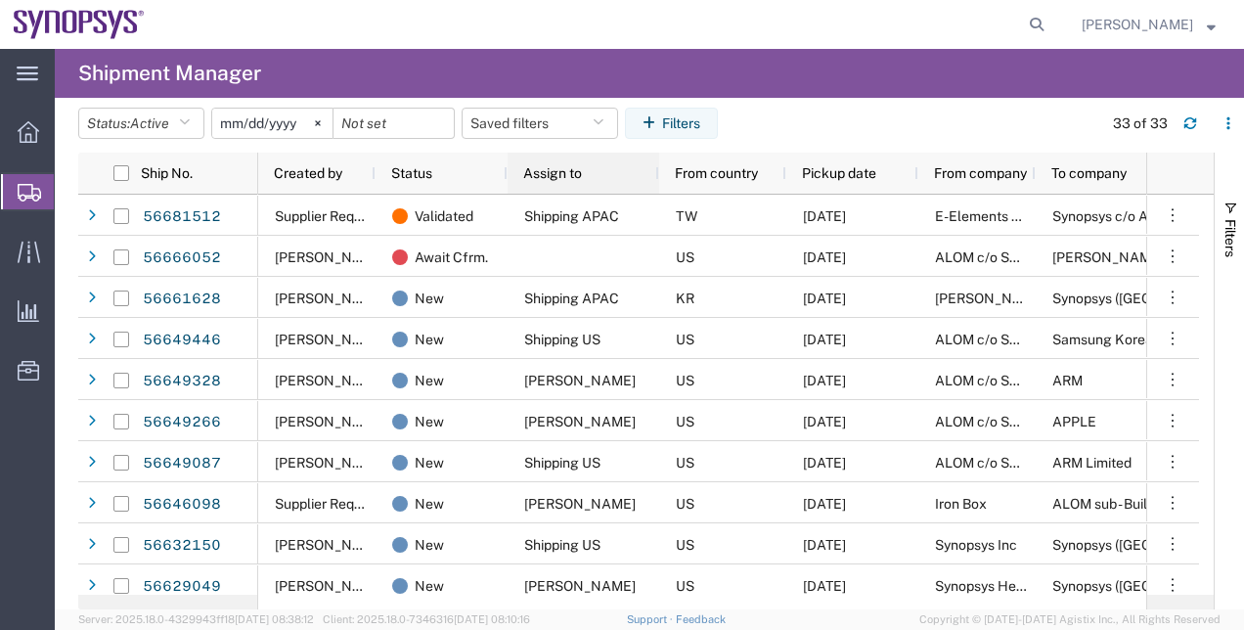
drag, startPoint x: 606, startPoint y: 170, endPoint x: 655, endPoint y: 185, distance: 51.0
click at [655, 185] on div at bounding box center [658, 173] width 8 height 41
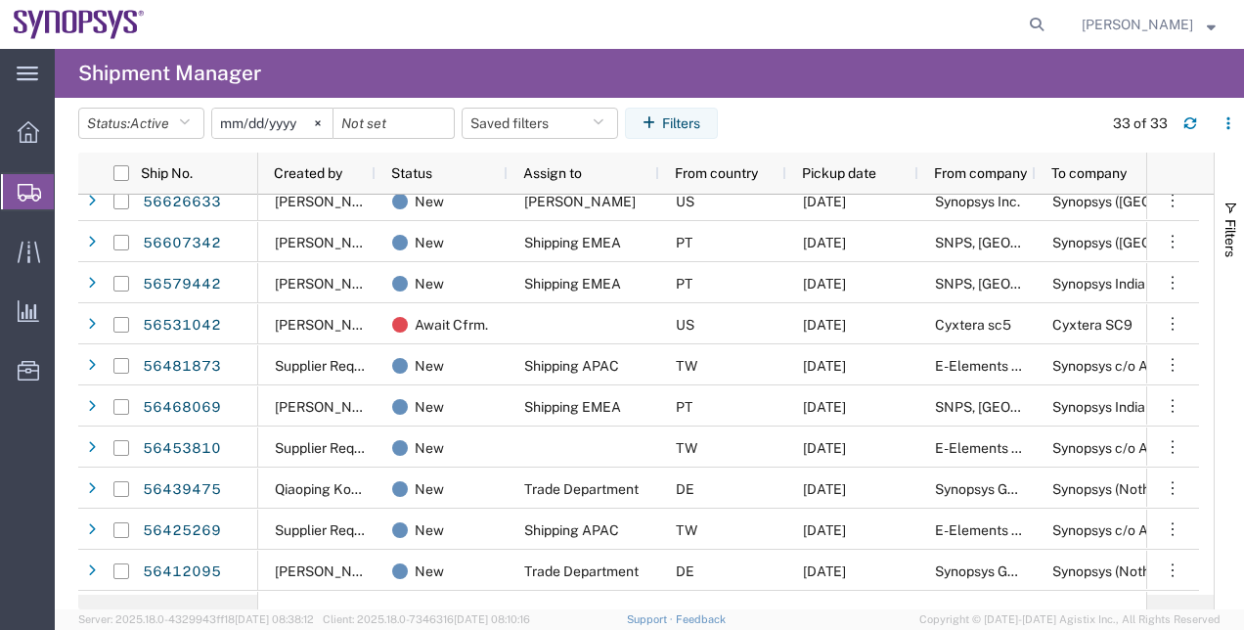
scroll to position [553, 0]
